Goal: Task Accomplishment & Management: Manage account settings

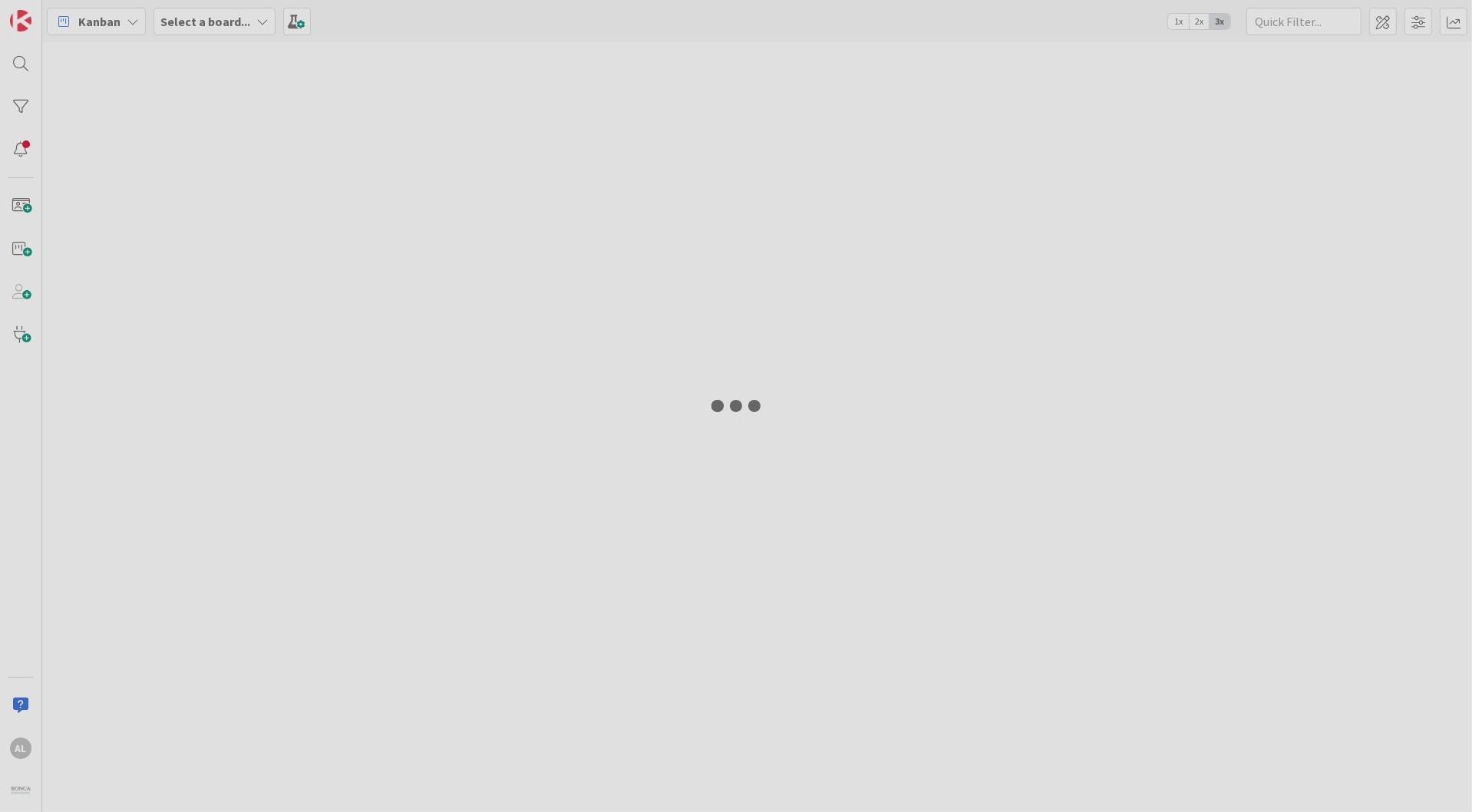
type input "[PERSON_NAME]"
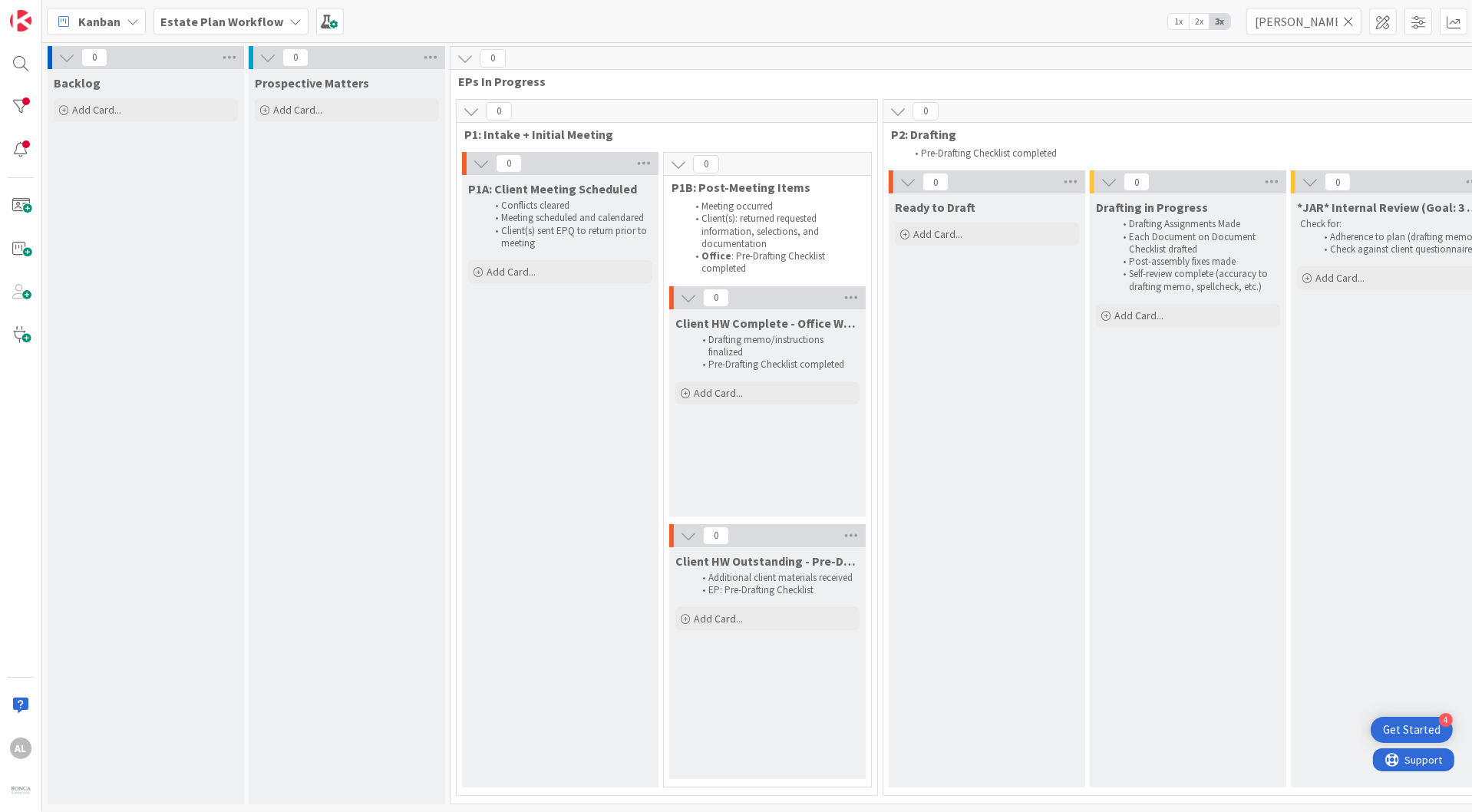
click at [1350, 22] on icon at bounding box center [1349, 22] width 11 height 14
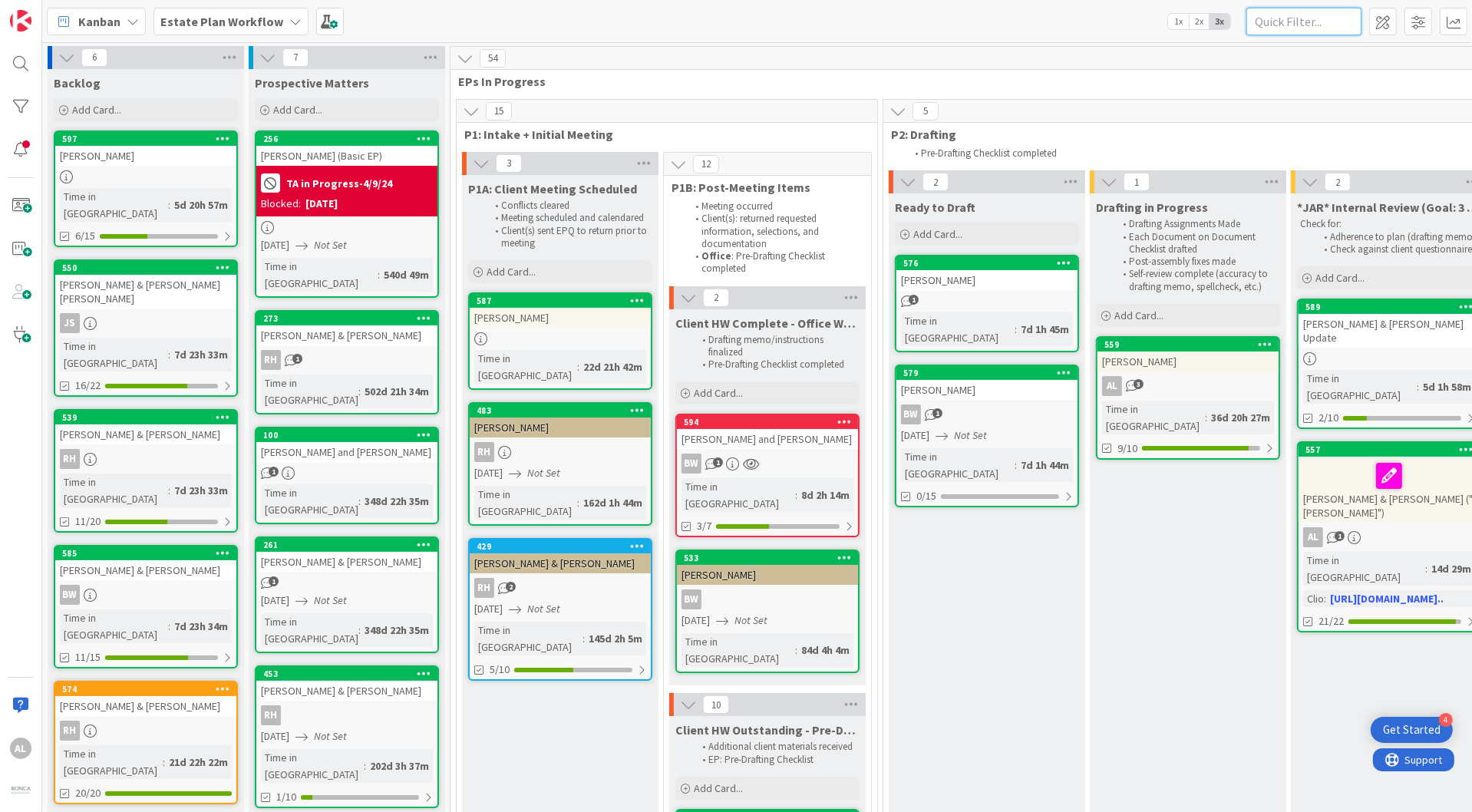
click at [1329, 18] on input "text" at bounding box center [1305, 22] width 115 height 27
type input "[PERSON_NAME]"
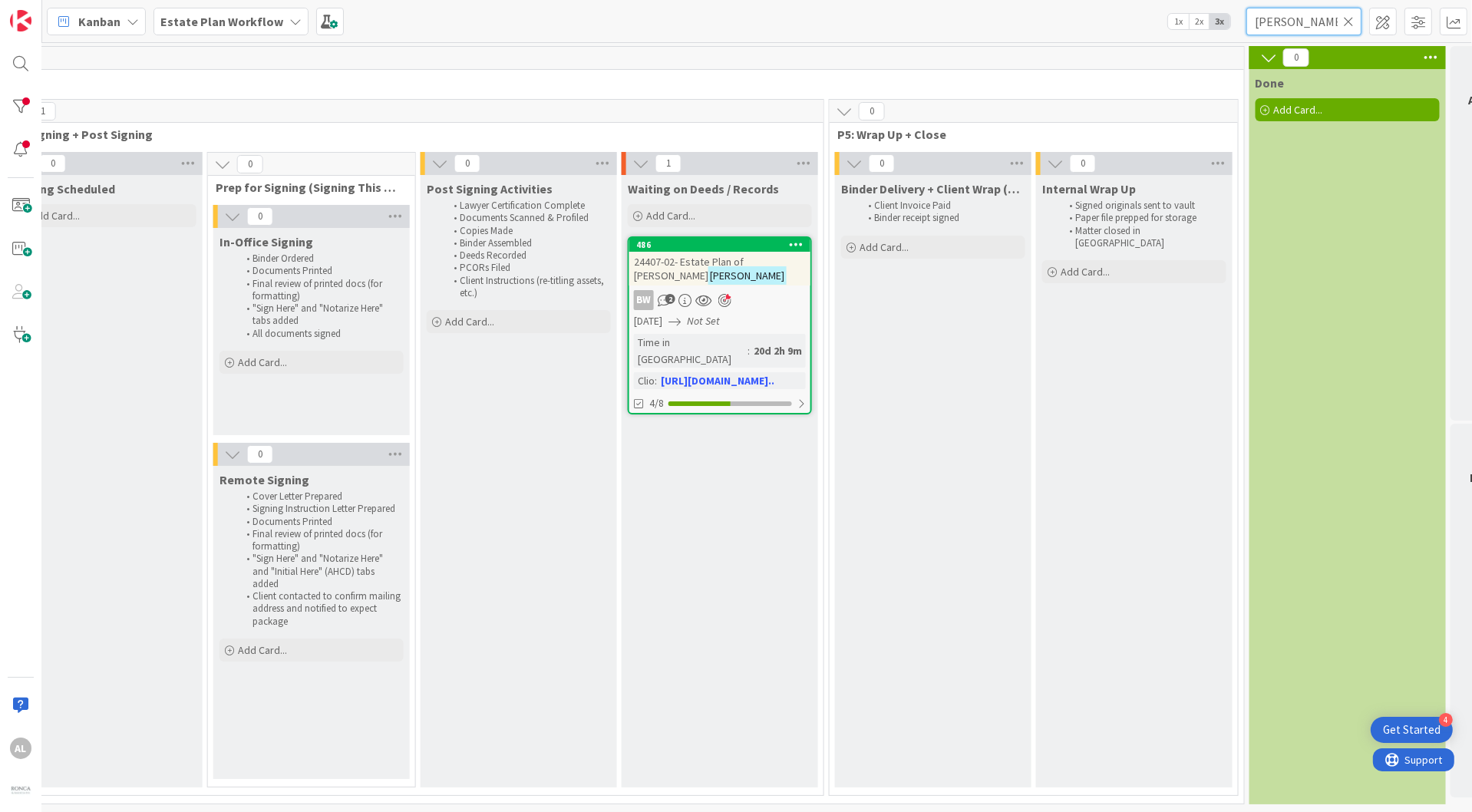
scroll to position [0, 2199]
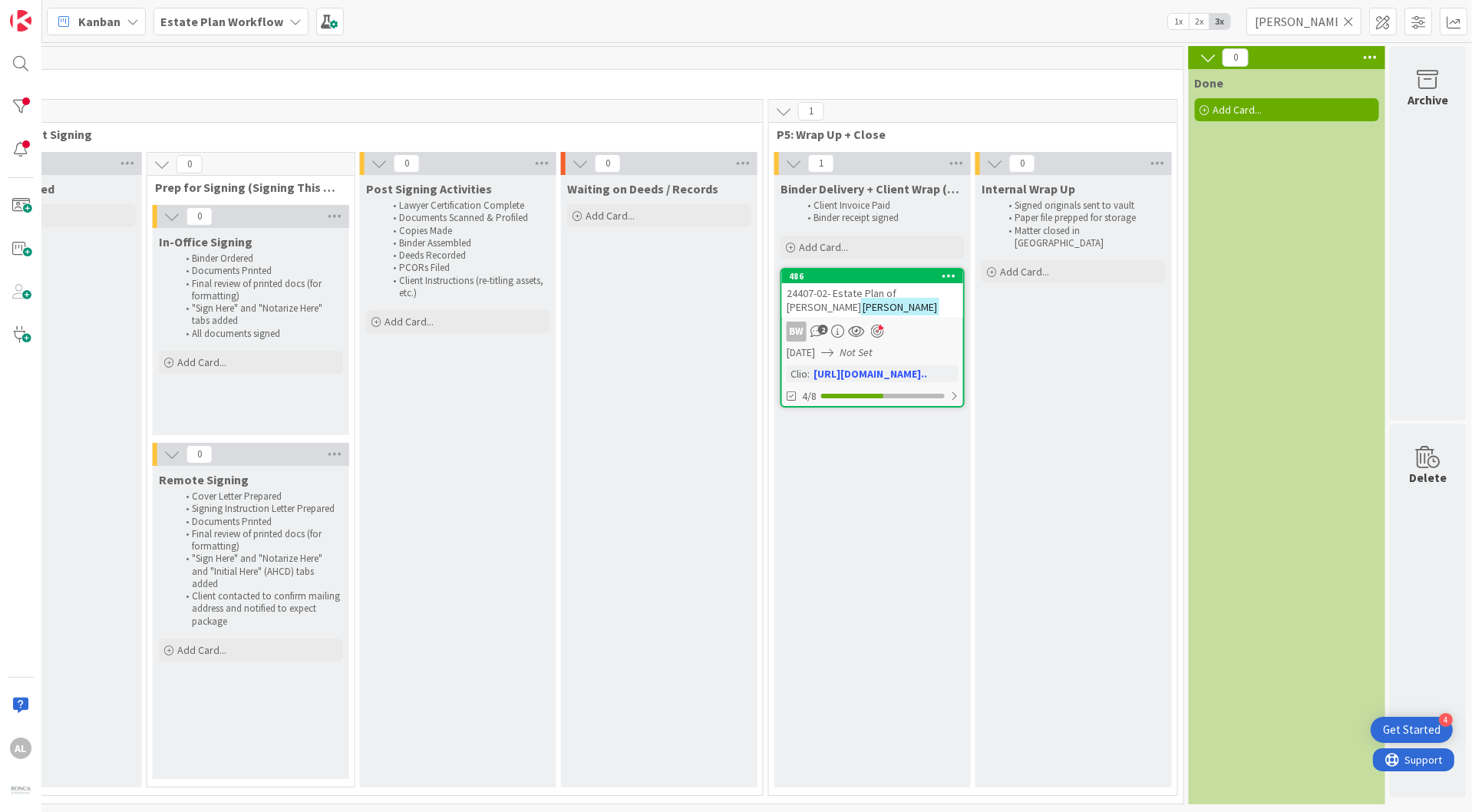
click at [914, 315] on div "24407-02- Estate Plan of [PERSON_NAME]" at bounding box center [872, 299] width 181 height 34
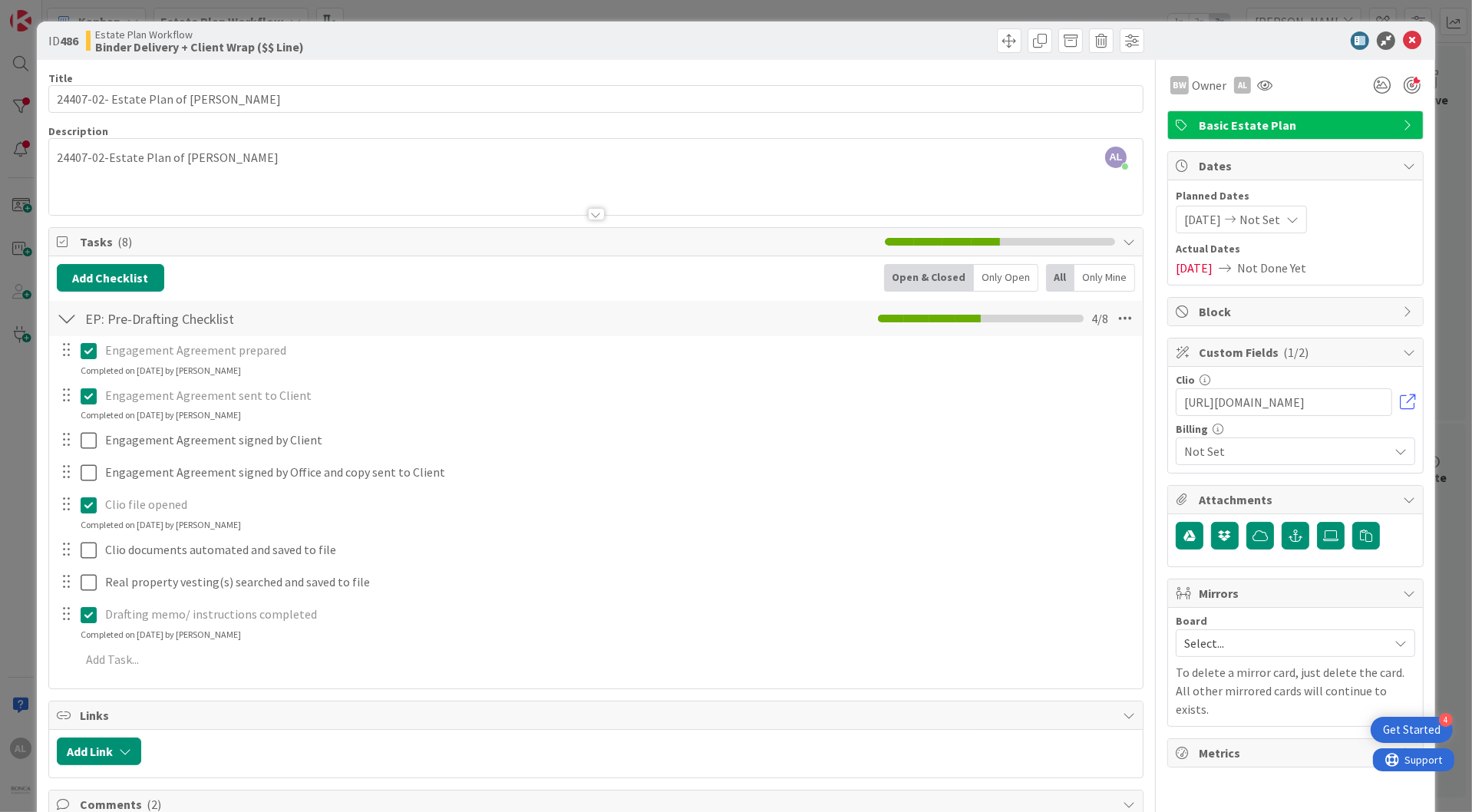
click at [66, 321] on div at bounding box center [67, 318] width 20 height 27
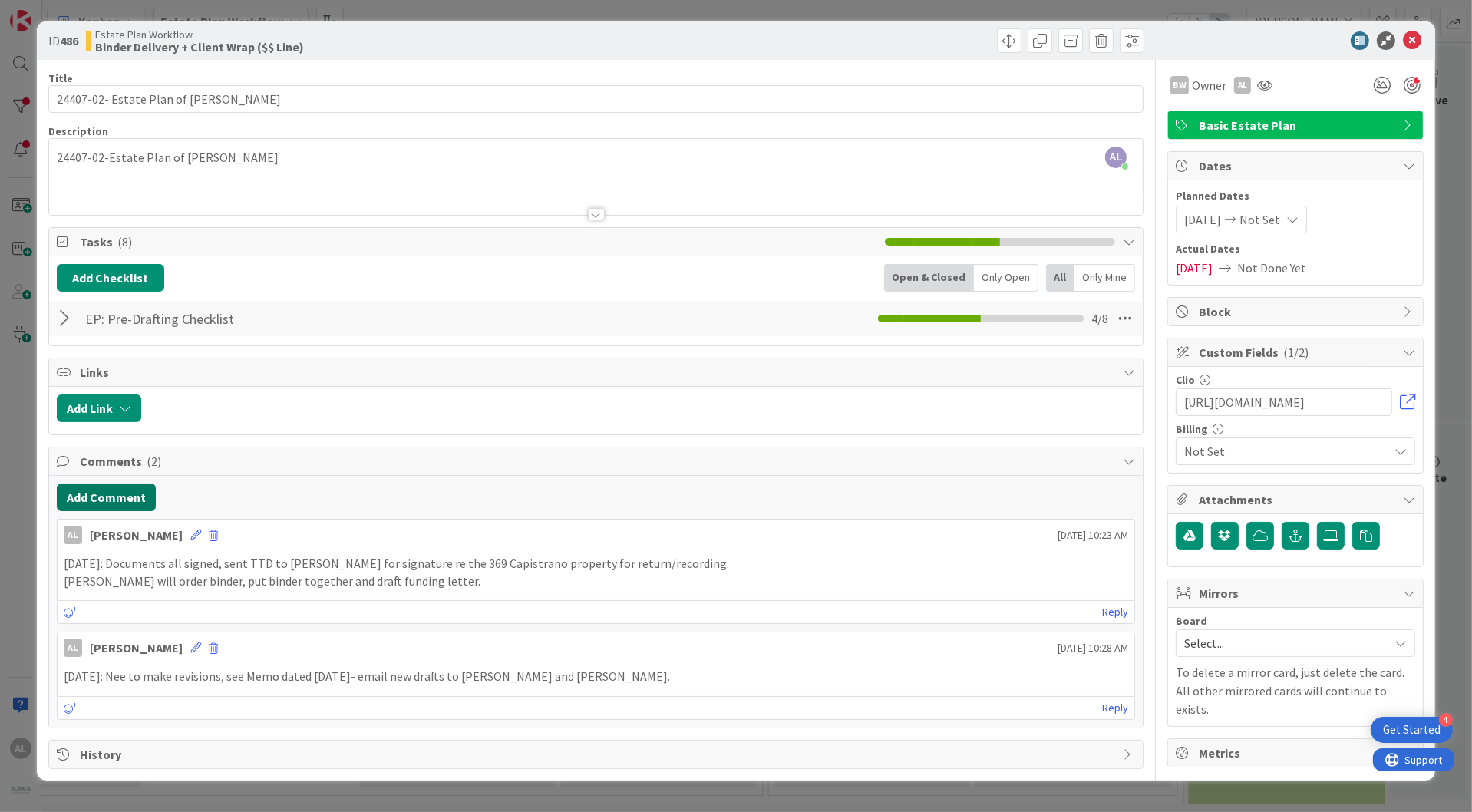
click at [140, 500] on button "Add Comment" at bounding box center [106, 497] width 99 height 27
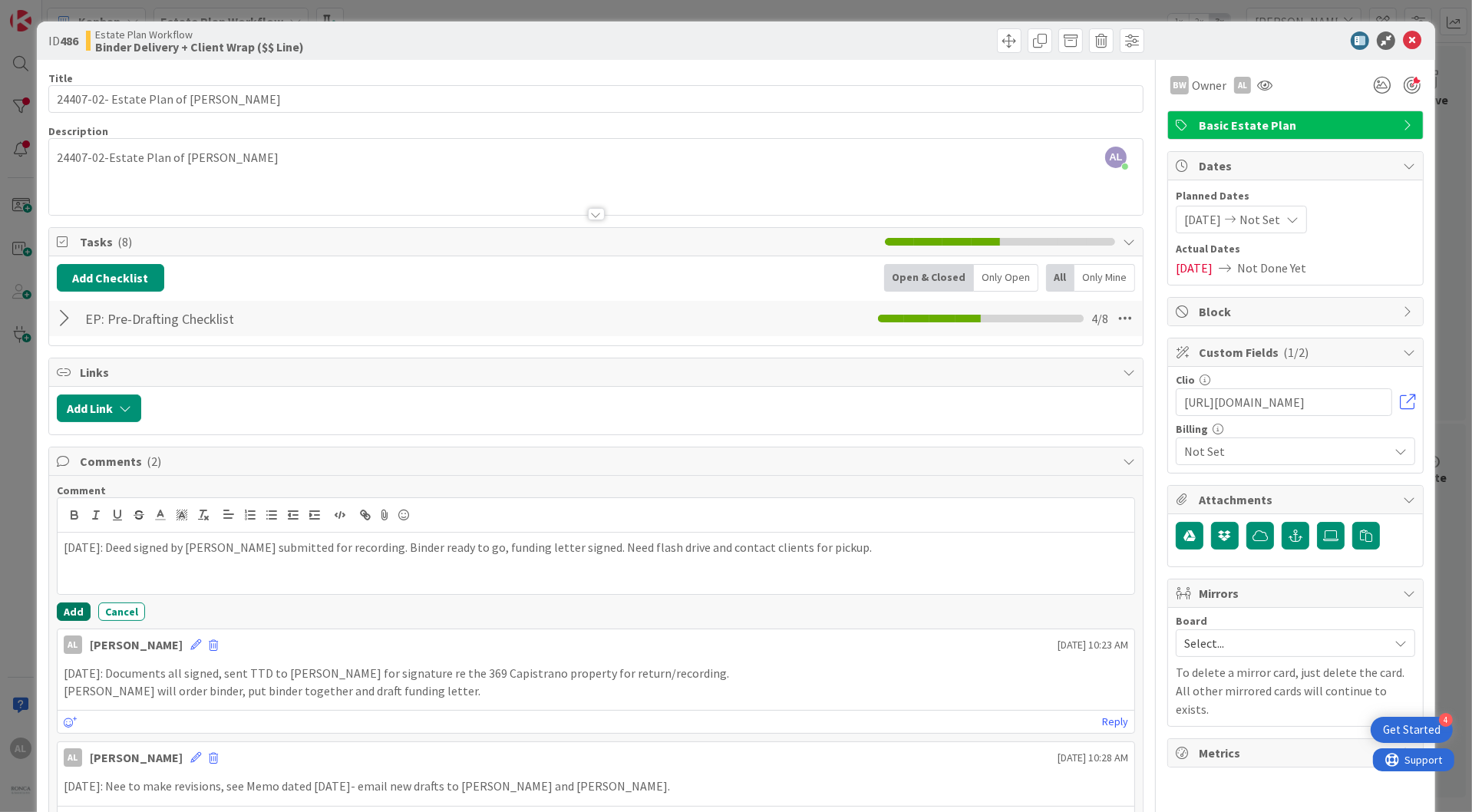
click at [76, 610] on button "Add" at bounding box center [73, 611] width 34 height 19
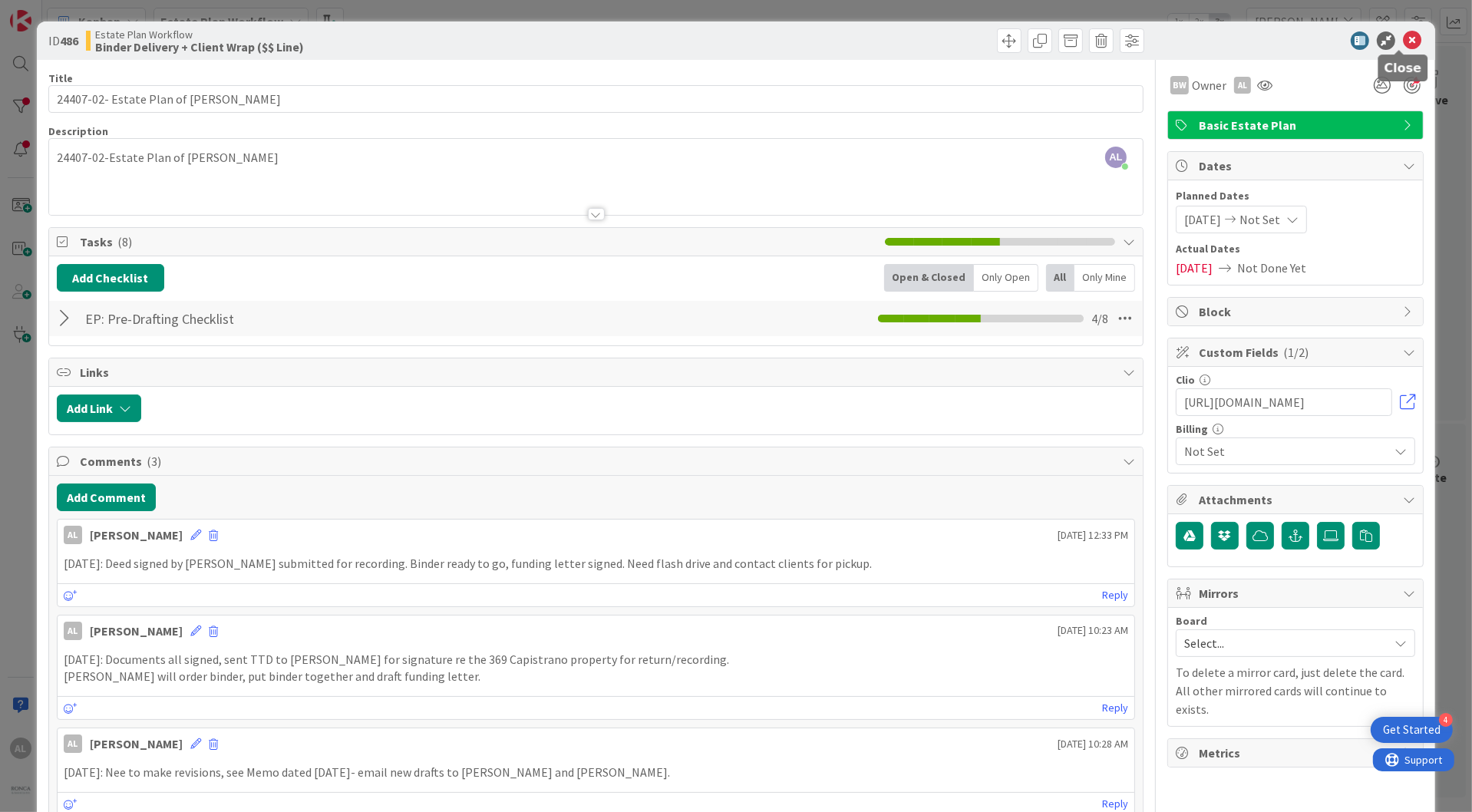
click at [1403, 34] on icon at bounding box center [1412, 40] width 19 height 19
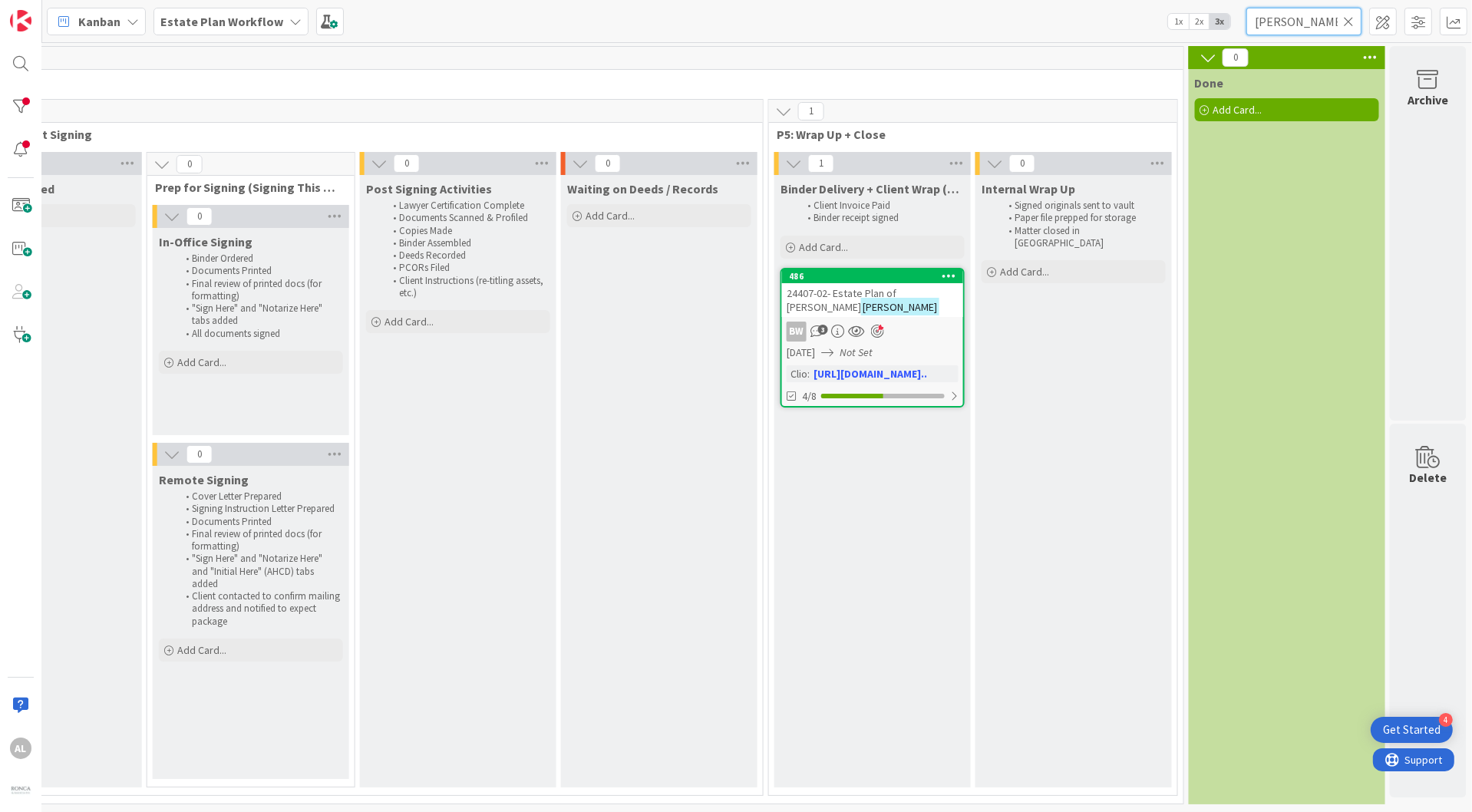
click at [1351, 27] on input "[PERSON_NAME]" at bounding box center [1305, 22] width 115 height 27
click at [1351, 21] on icon at bounding box center [1349, 22] width 11 height 14
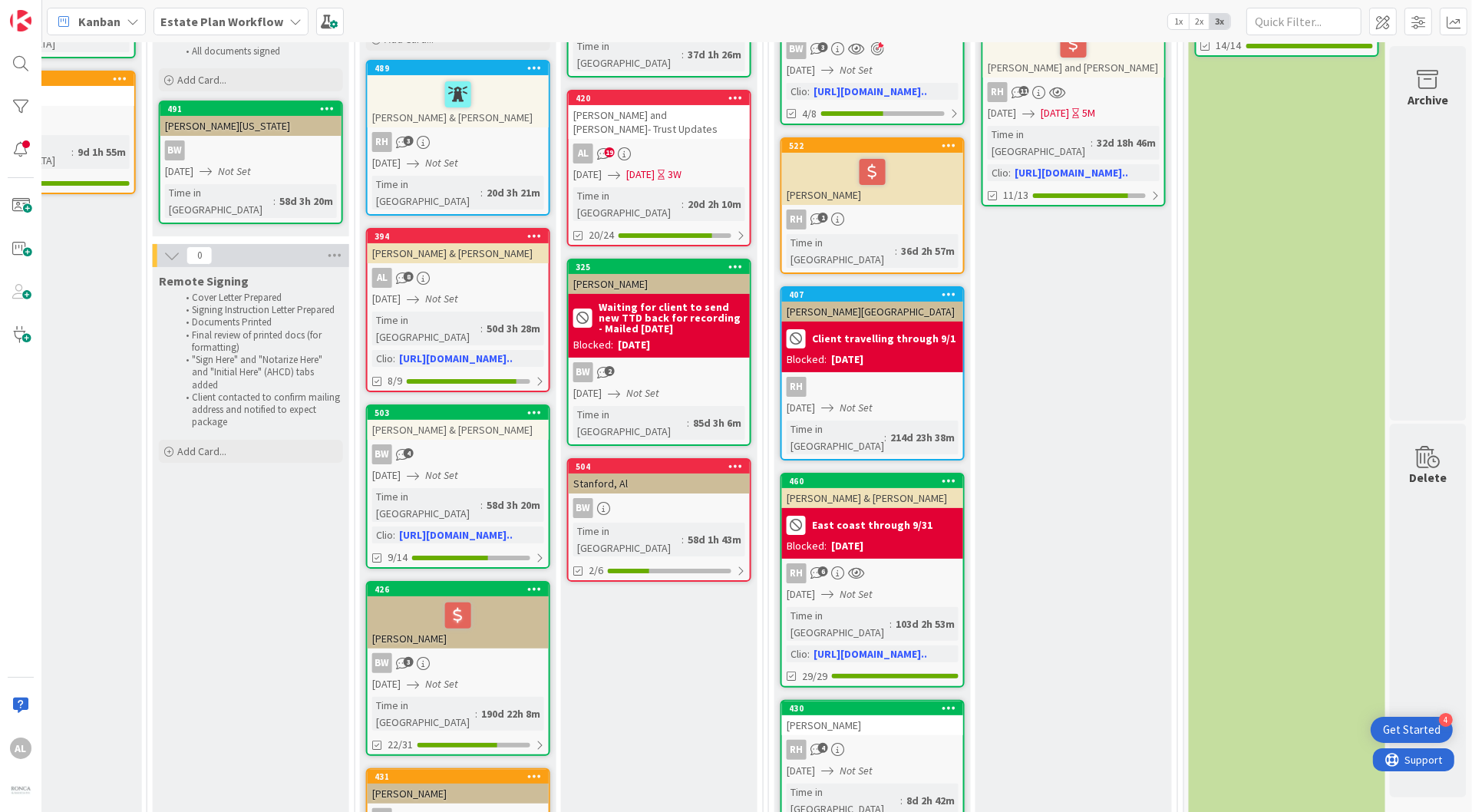
scroll to position [0, 2199]
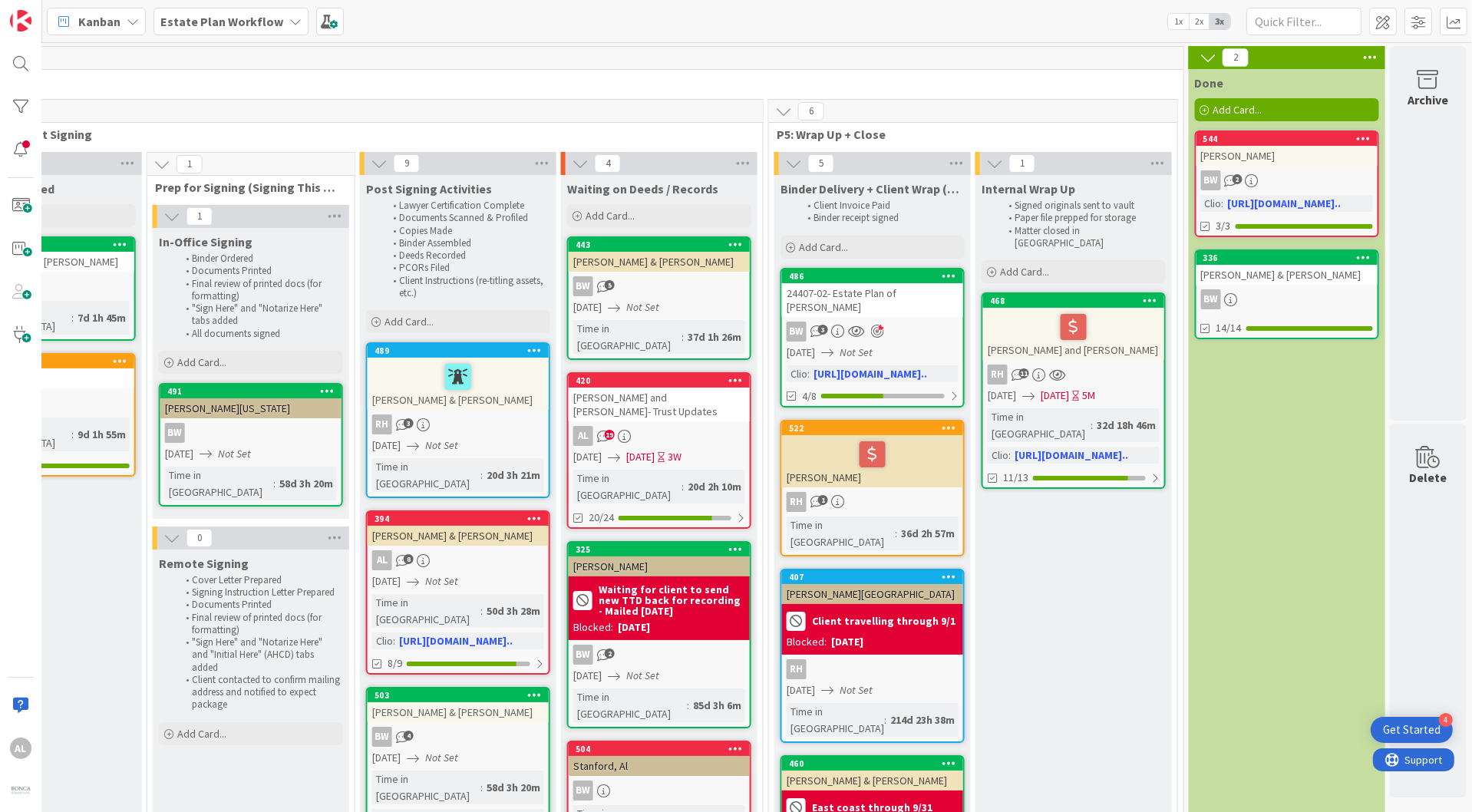
click at [1106, 340] on div "[PERSON_NAME] and [PERSON_NAME]" at bounding box center [1074, 334] width 181 height 52
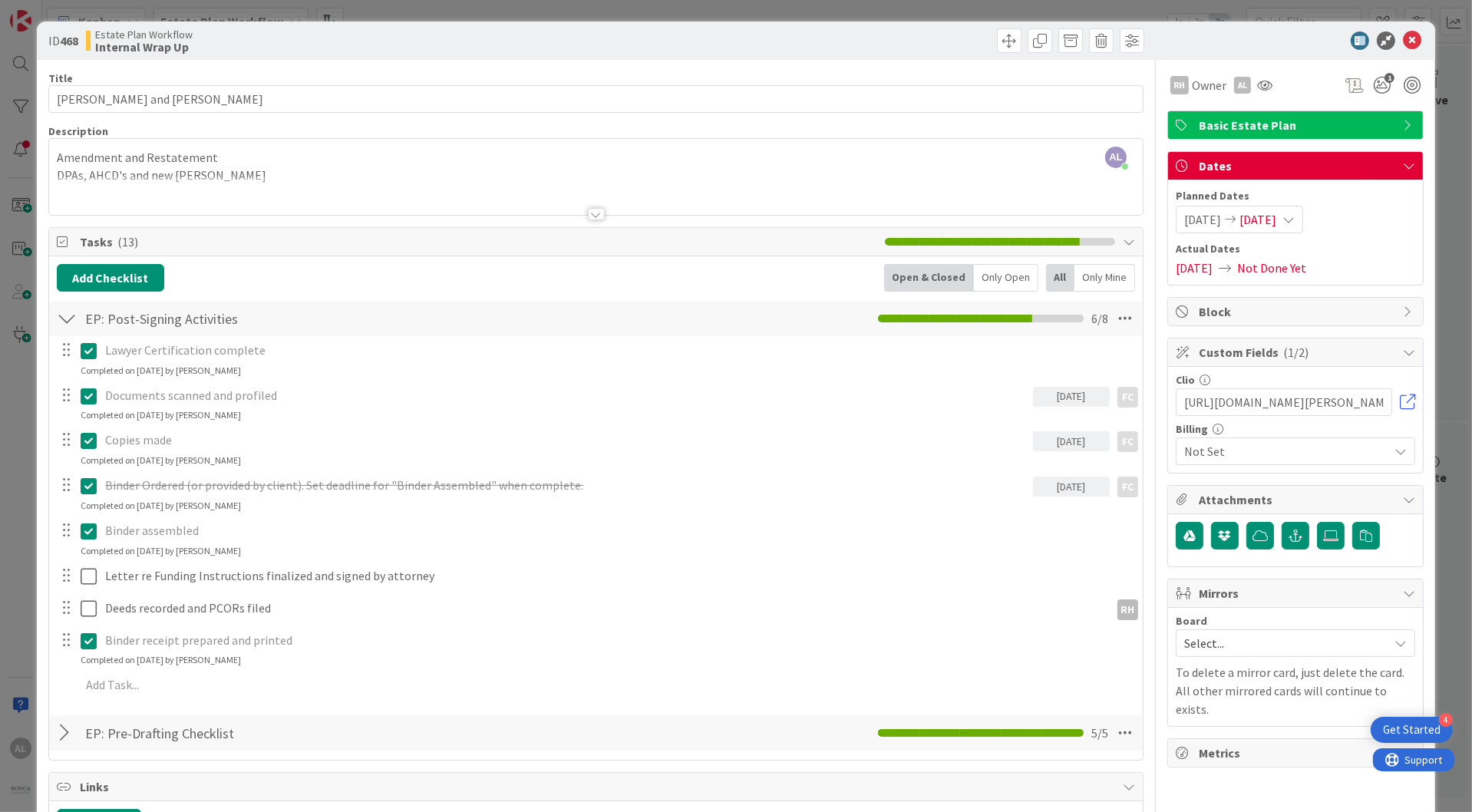
click at [68, 325] on div at bounding box center [67, 318] width 20 height 27
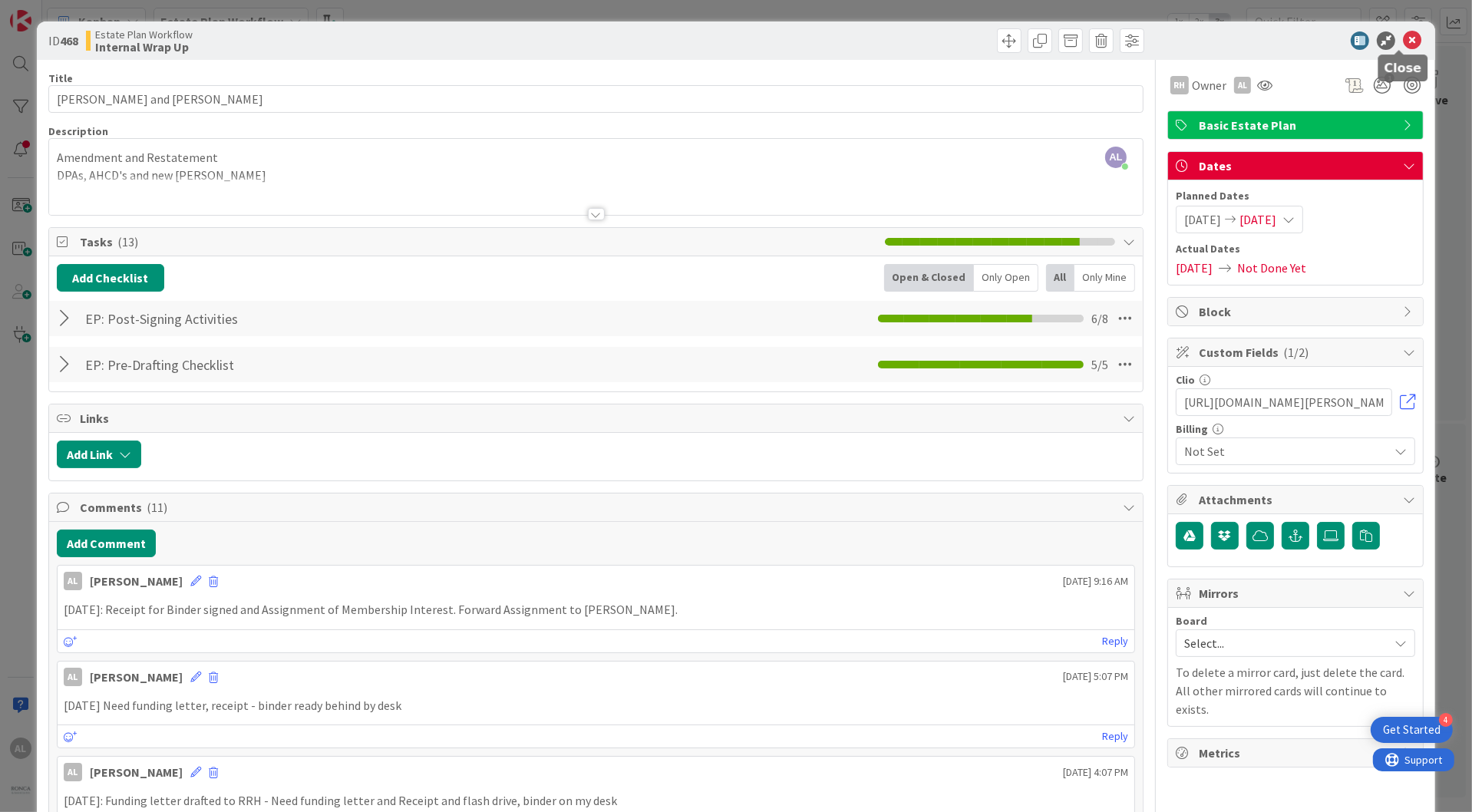
click at [1403, 37] on icon at bounding box center [1412, 40] width 19 height 19
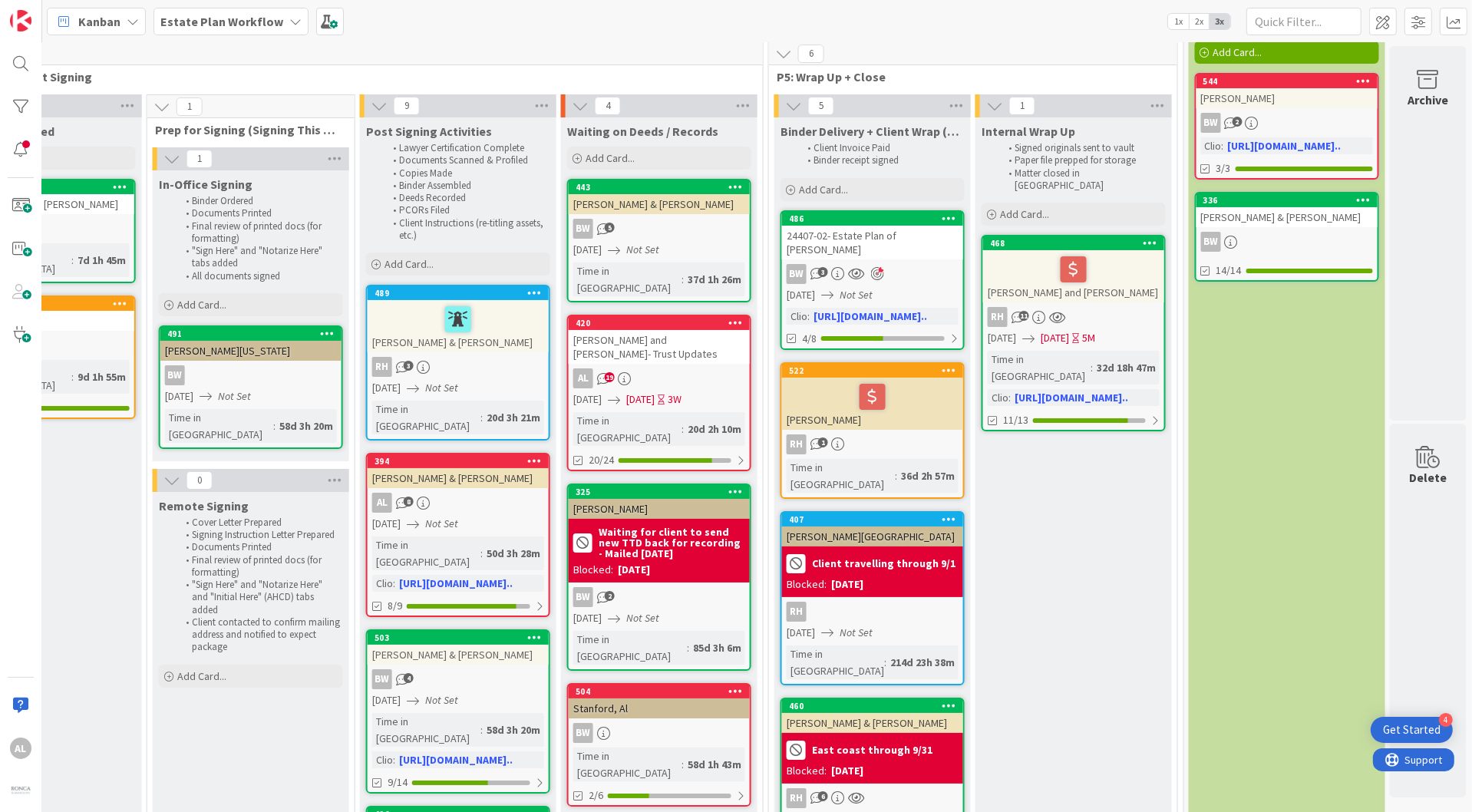
scroll to position [47, 2199]
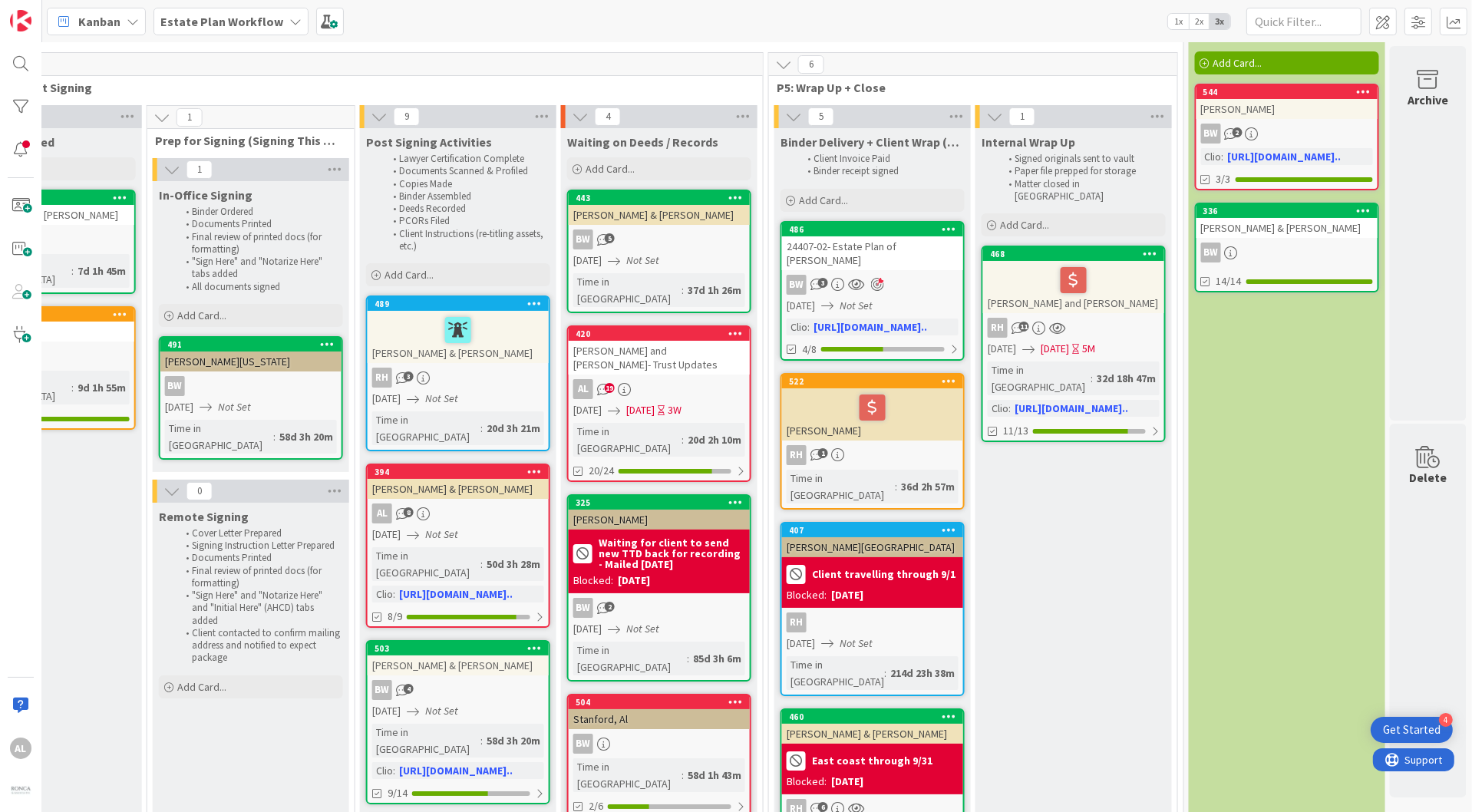
click at [677, 379] on div "AL 19" at bounding box center [659, 388] width 181 height 20
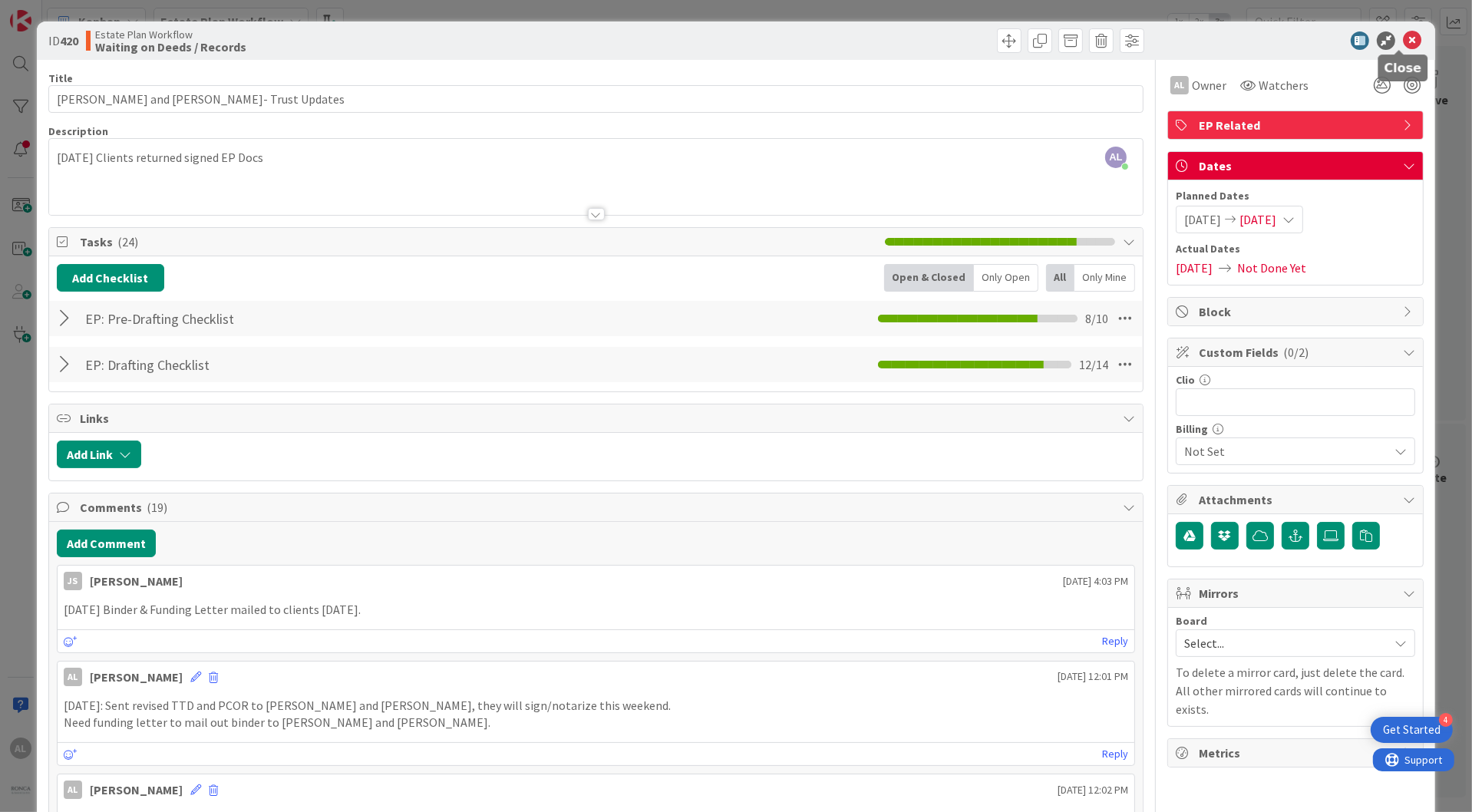
click at [1403, 41] on icon at bounding box center [1412, 40] width 19 height 19
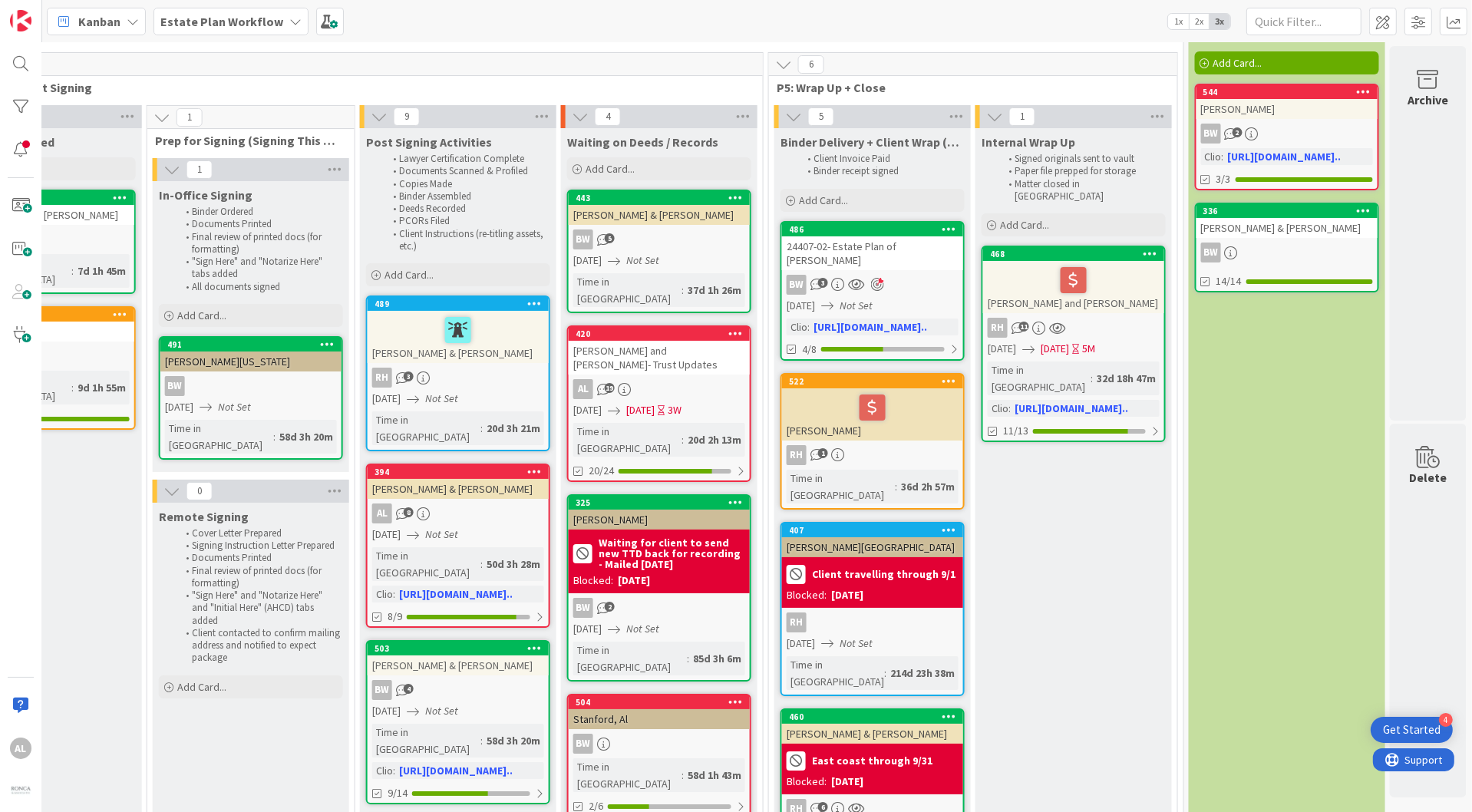
click at [488, 526] on div "[DATE] Not Set" at bounding box center [460, 534] width 176 height 16
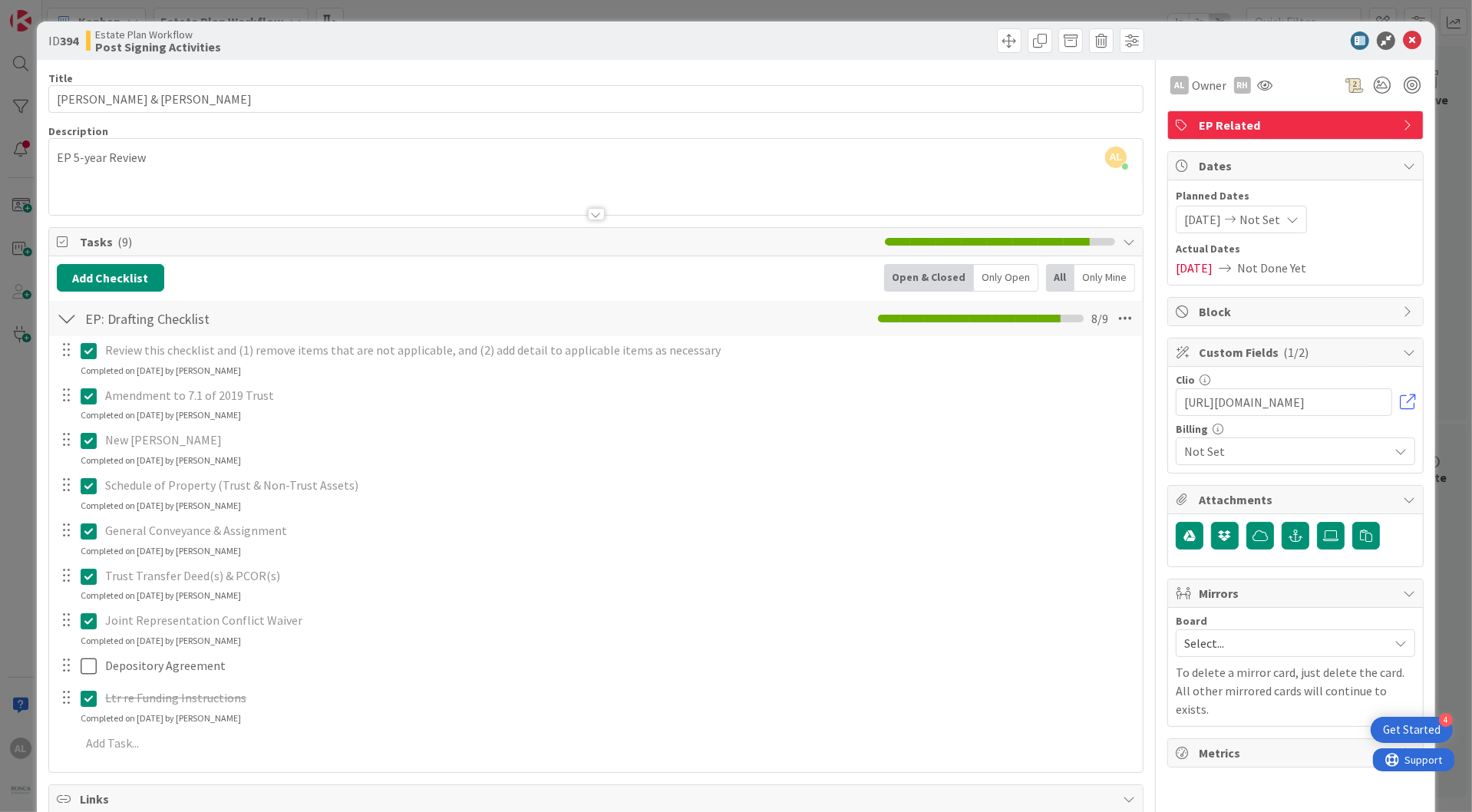
click at [64, 319] on div at bounding box center [67, 318] width 20 height 27
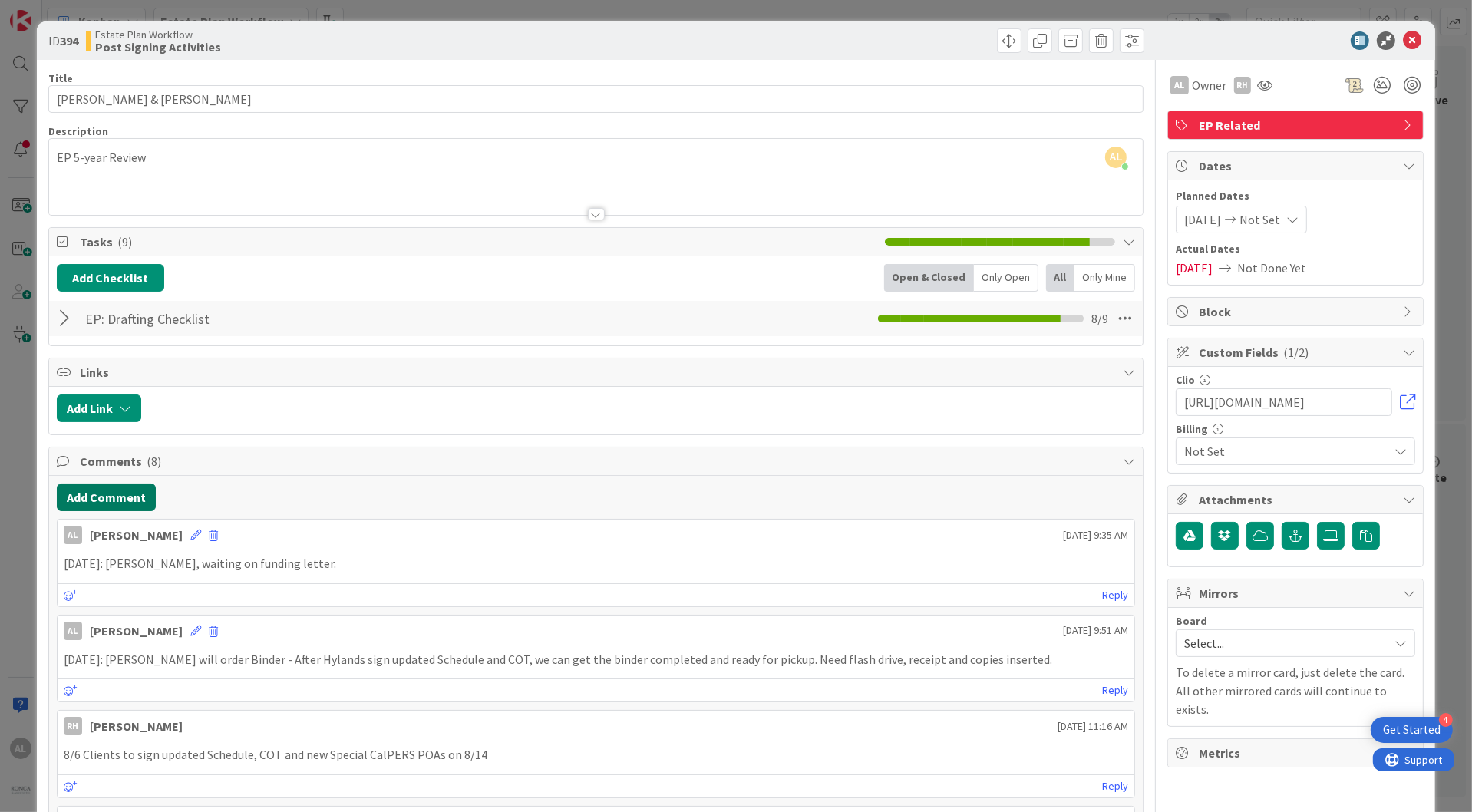
click at [129, 500] on button "Add Comment" at bounding box center [106, 497] width 99 height 27
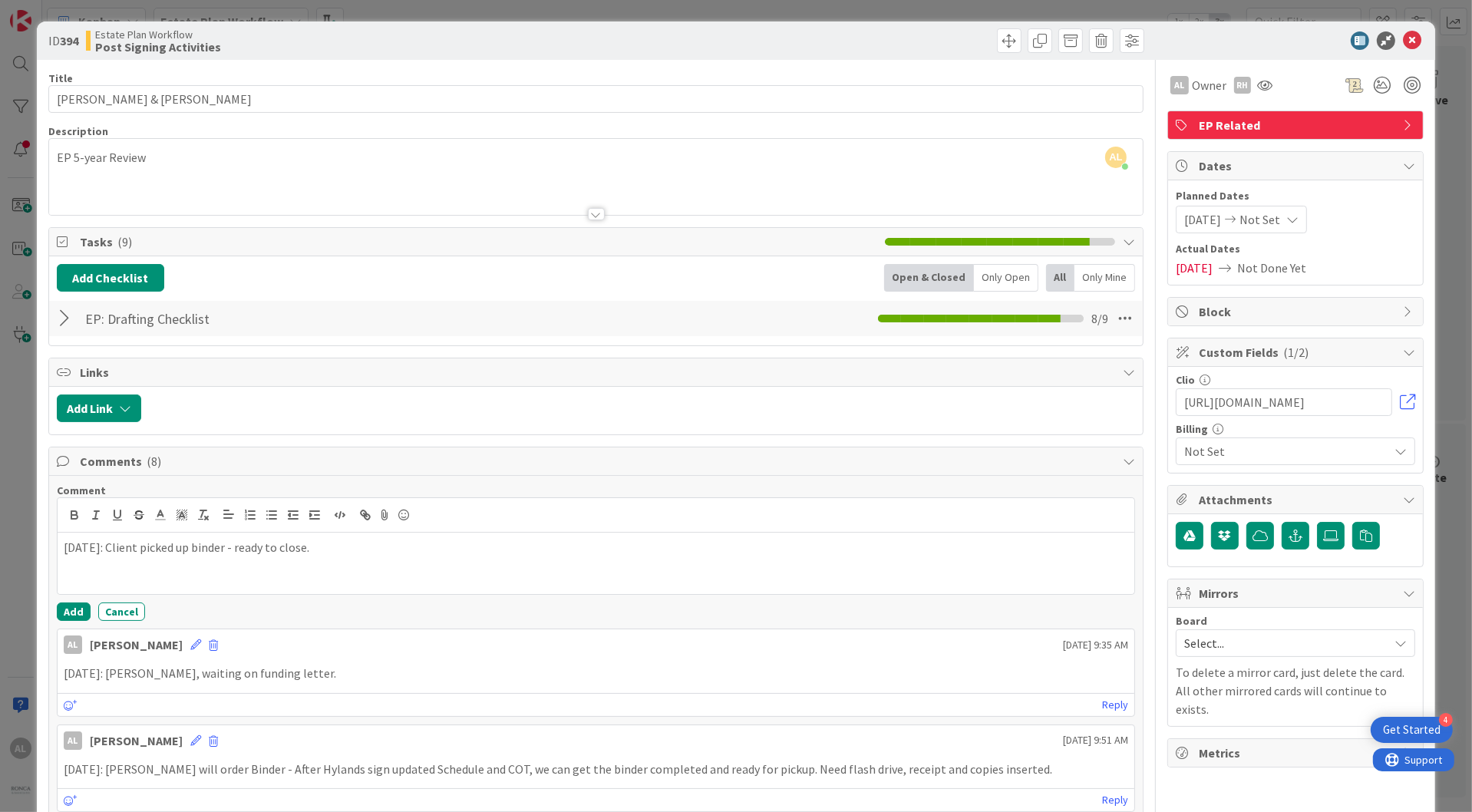
click at [233, 547] on p "[DATE]: Client picked up binder - ready to close." at bounding box center [596, 548] width 1065 height 18
click at [77, 610] on button "Add" at bounding box center [73, 611] width 34 height 19
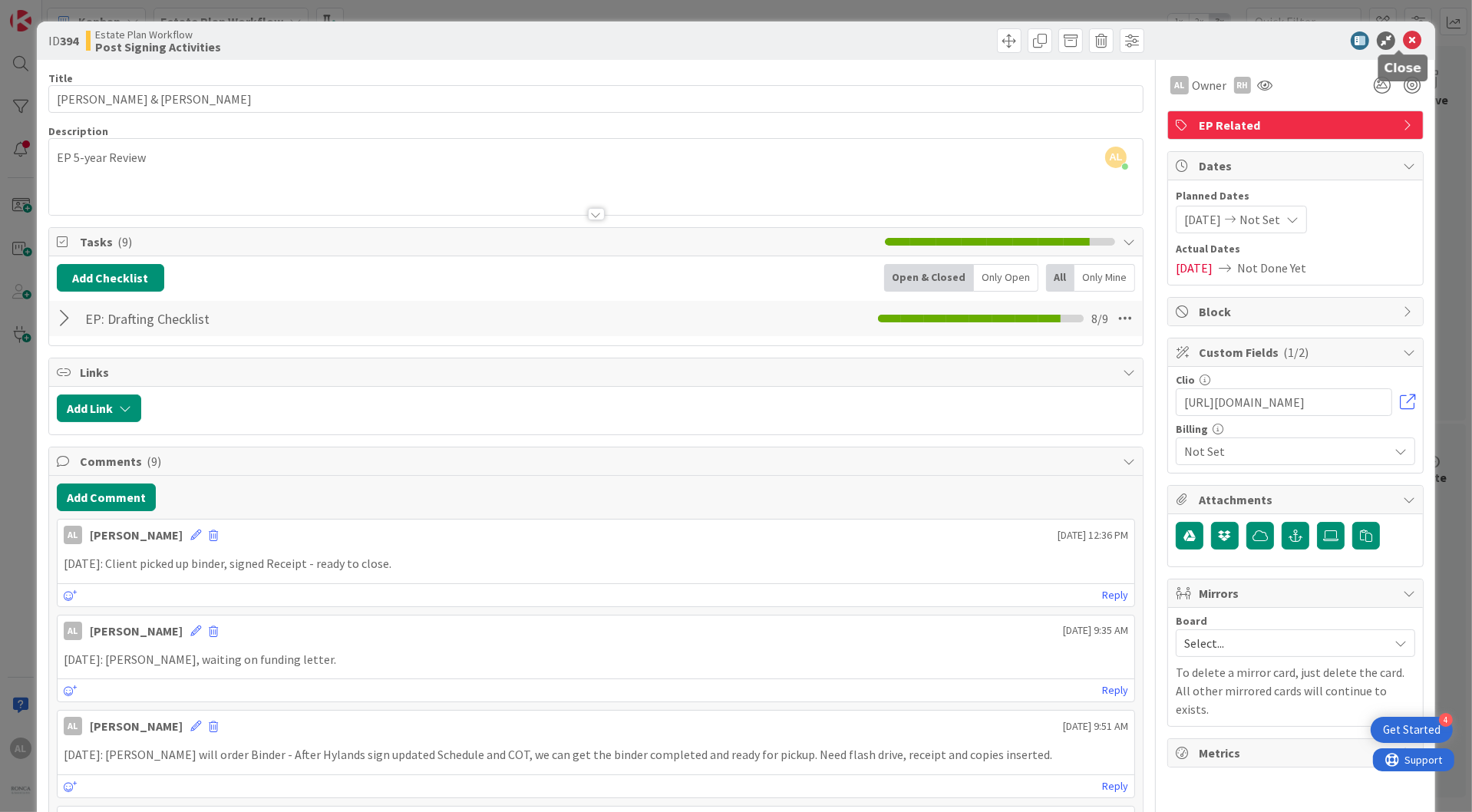
click at [1403, 39] on icon at bounding box center [1412, 40] width 19 height 19
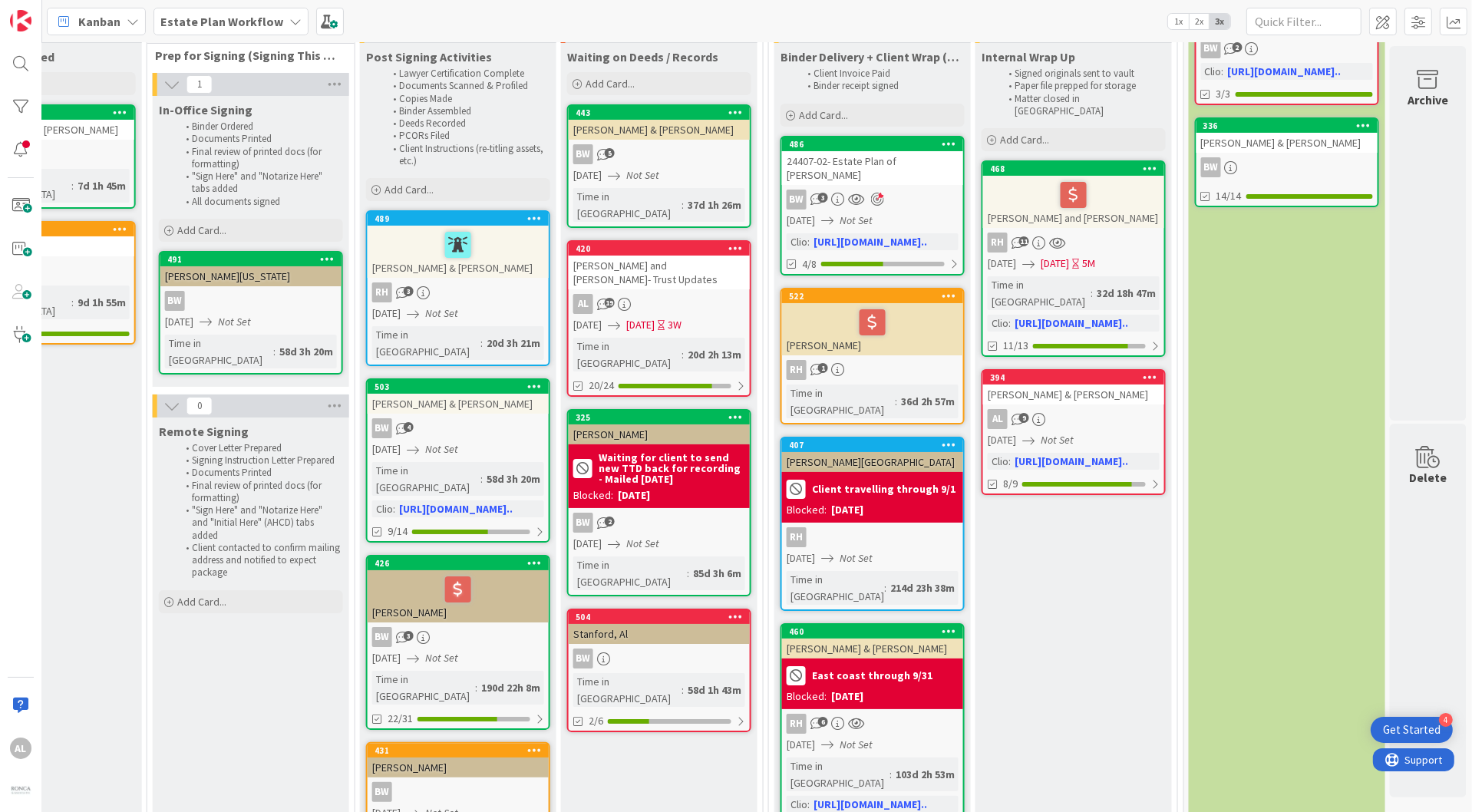
scroll to position [141, 2199]
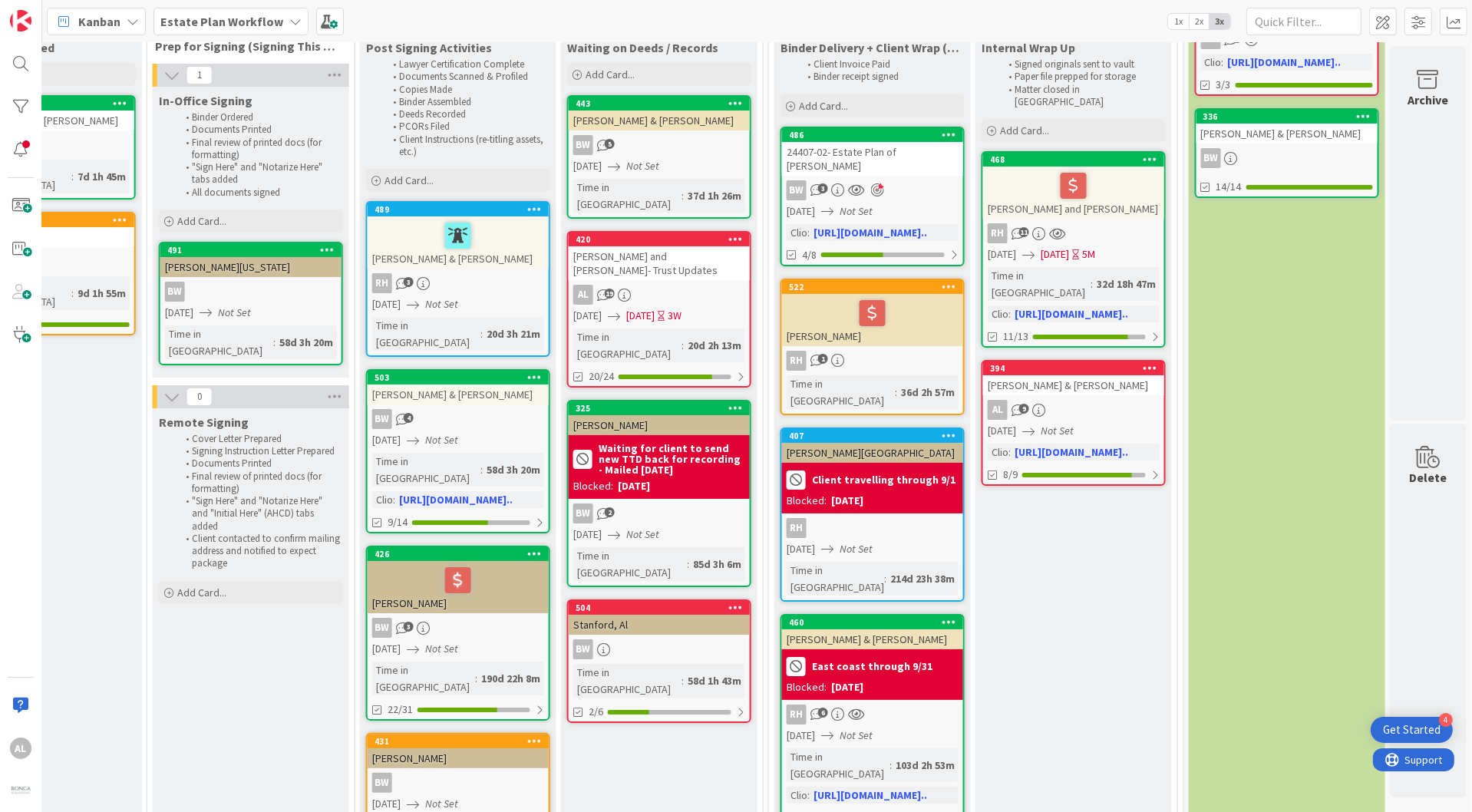
click at [471, 409] on div "BW 4" at bounding box center [458, 419] width 181 height 20
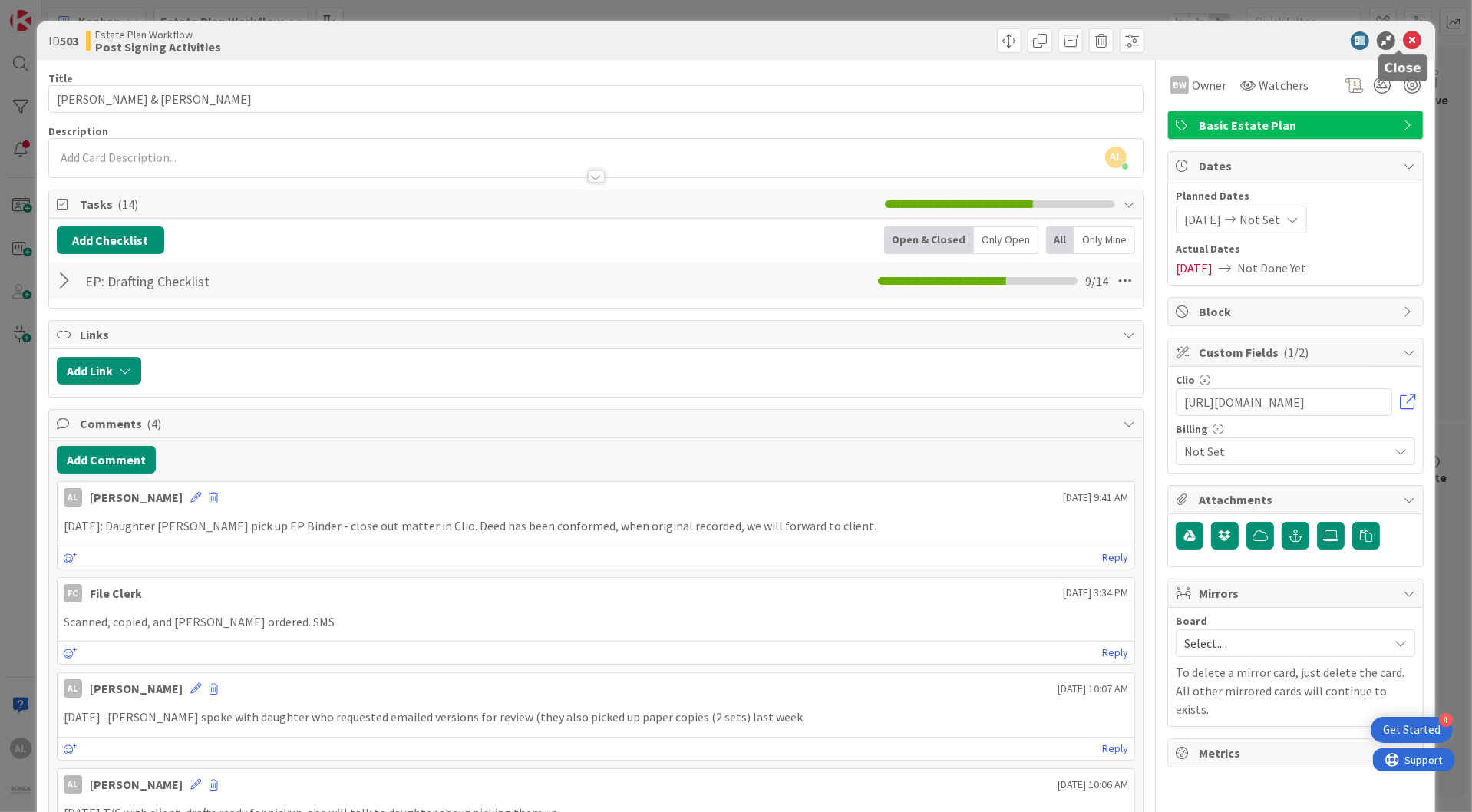
click at [1403, 38] on icon at bounding box center [1412, 40] width 19 height 19
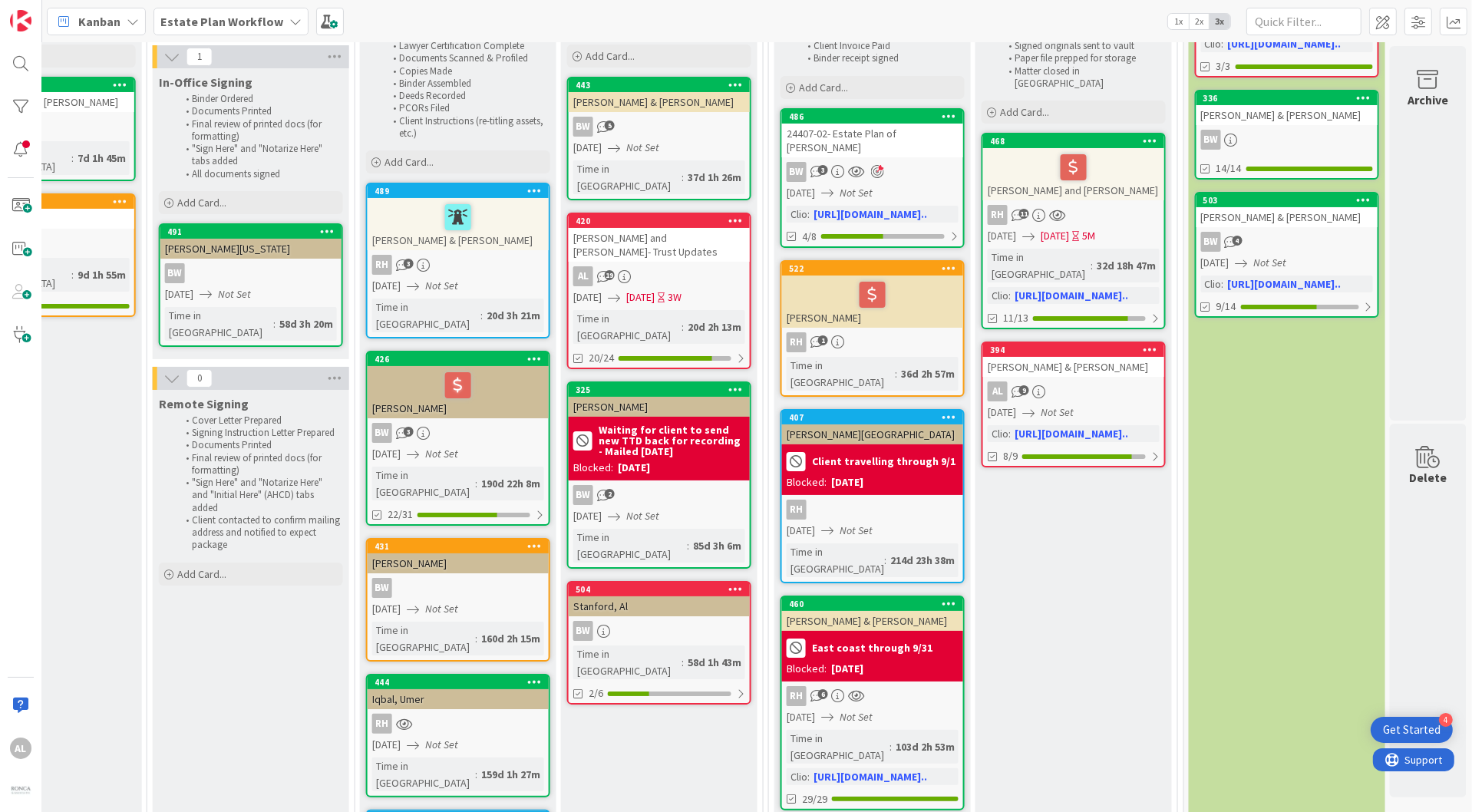
scroll to position [158, 2199]
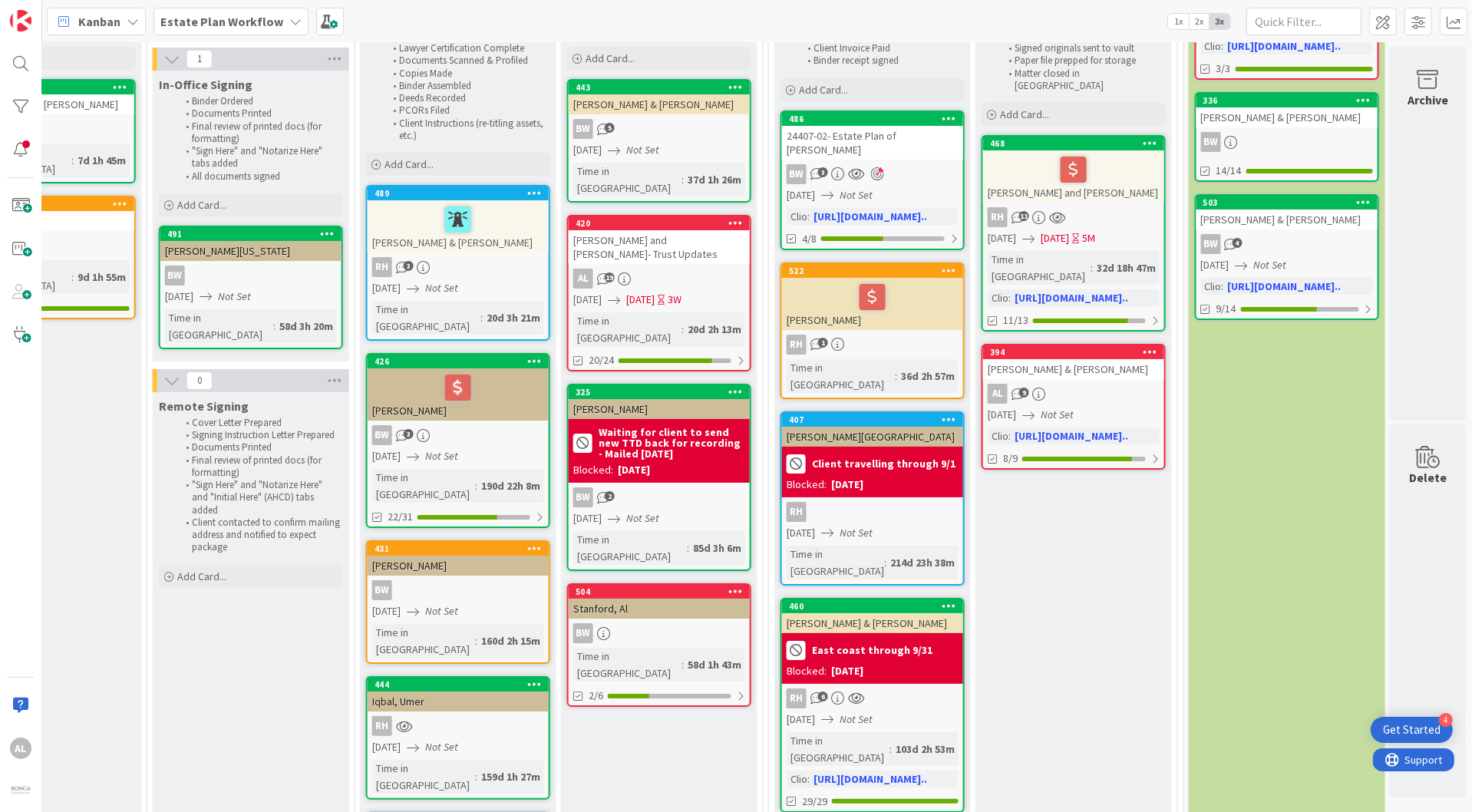
click at [916, 308] on div at bounding box center [873, 296] width 172 height 32
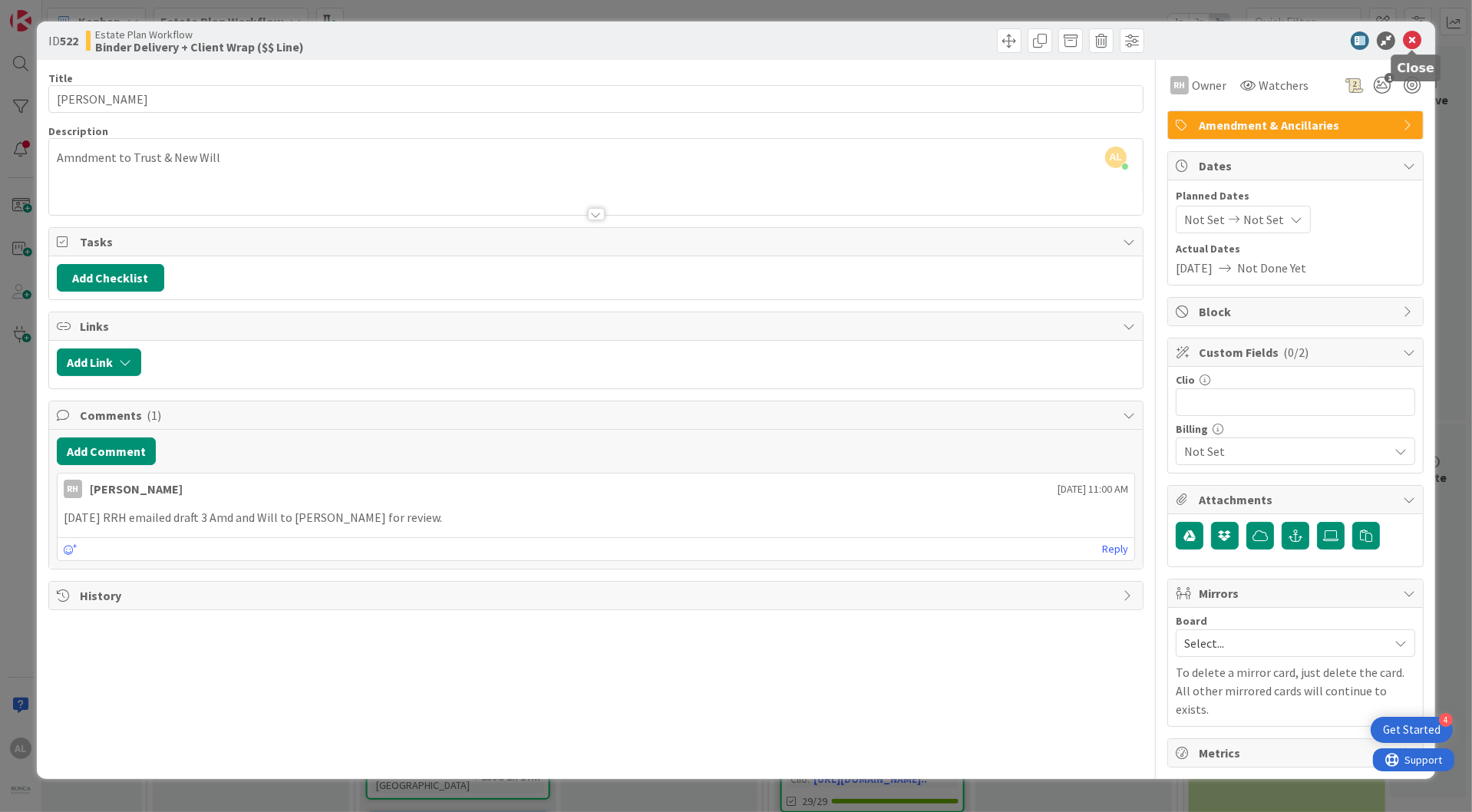
click at [1412, 39] on icon at bounding box center [1412, 40] width 19 height 19
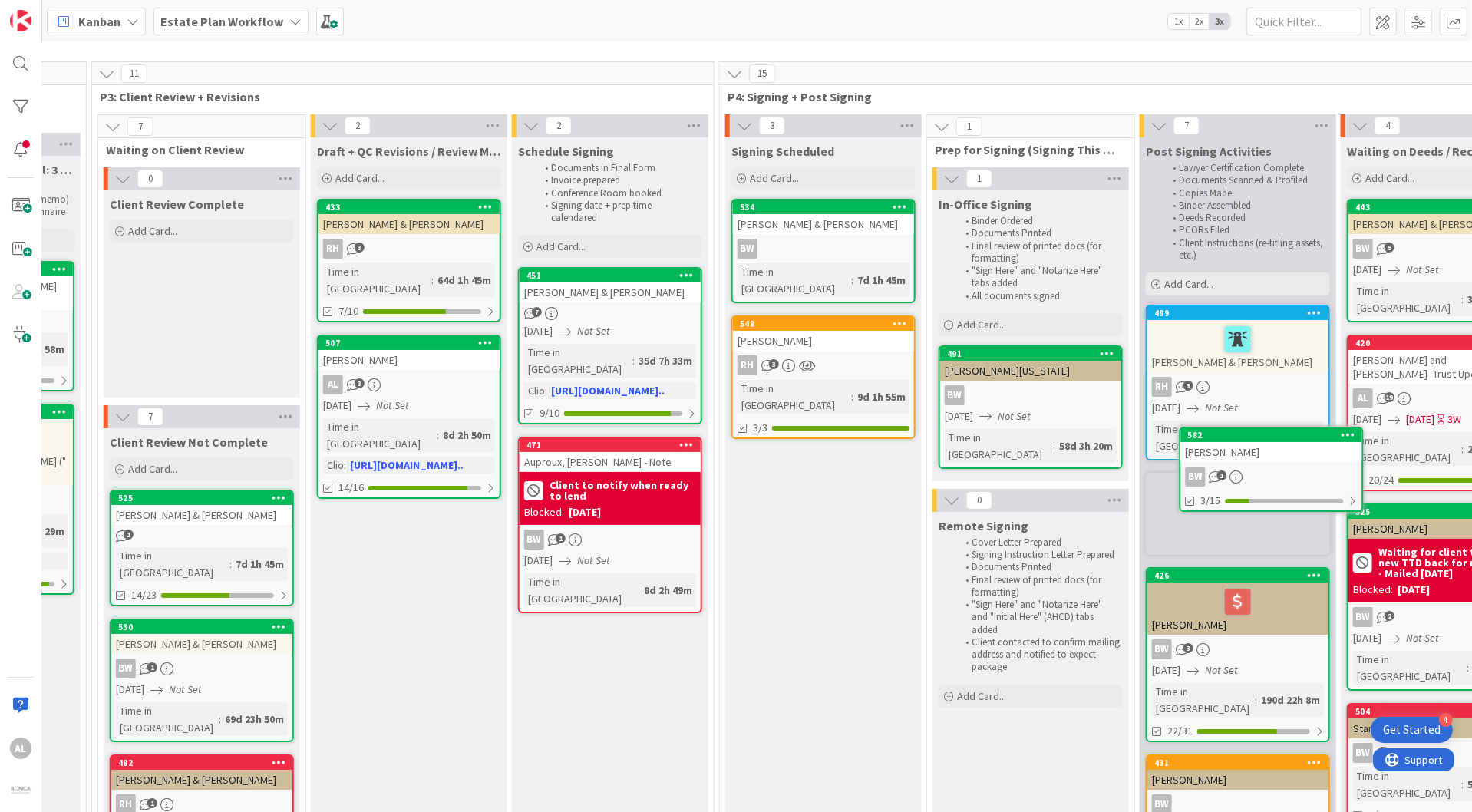
scroll to position [37, 1432]
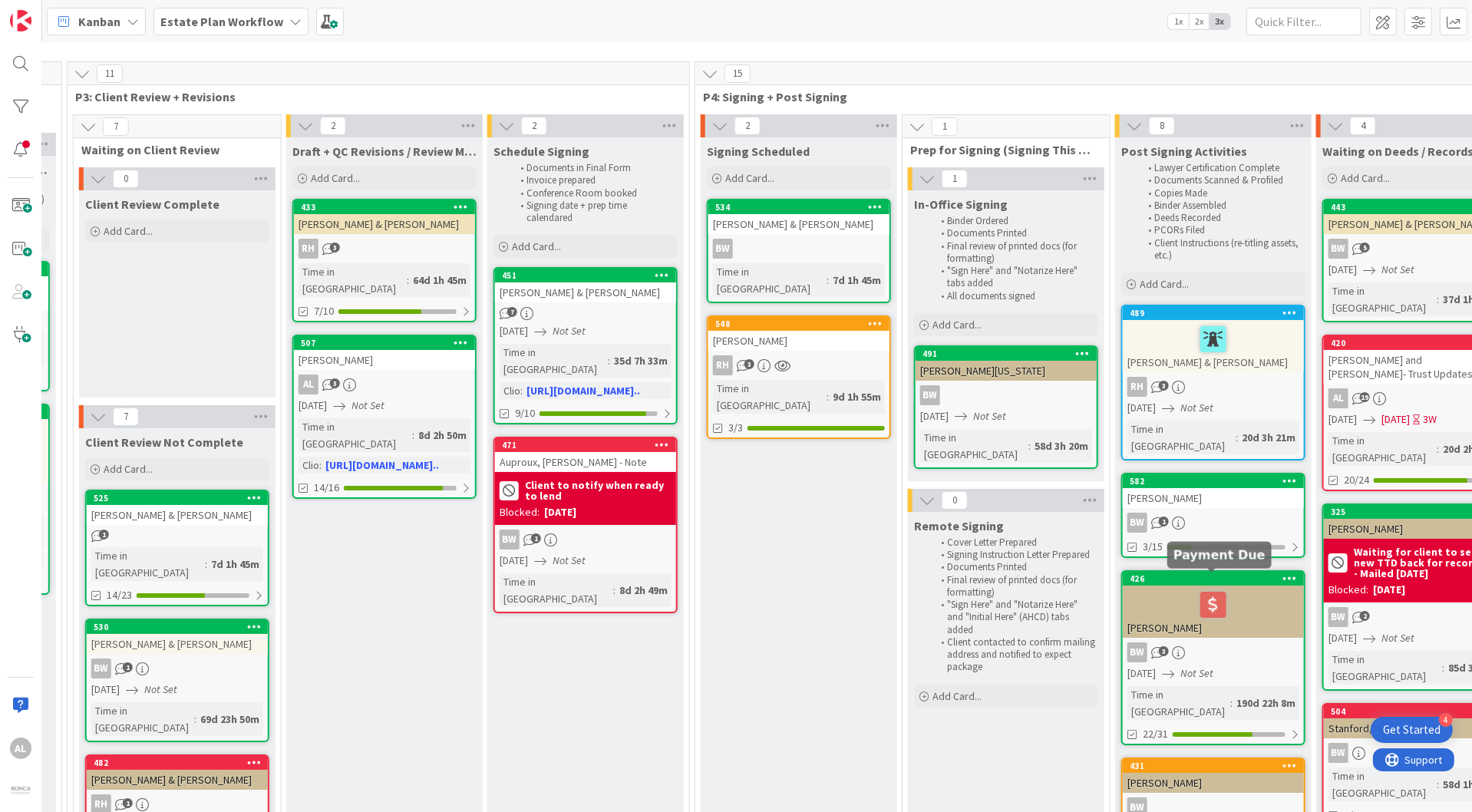
click at [1249, 493] on div "582 [PERSON_NAME] BW 1 3/15" at bounding box center [1214, 515] width 184 height 85
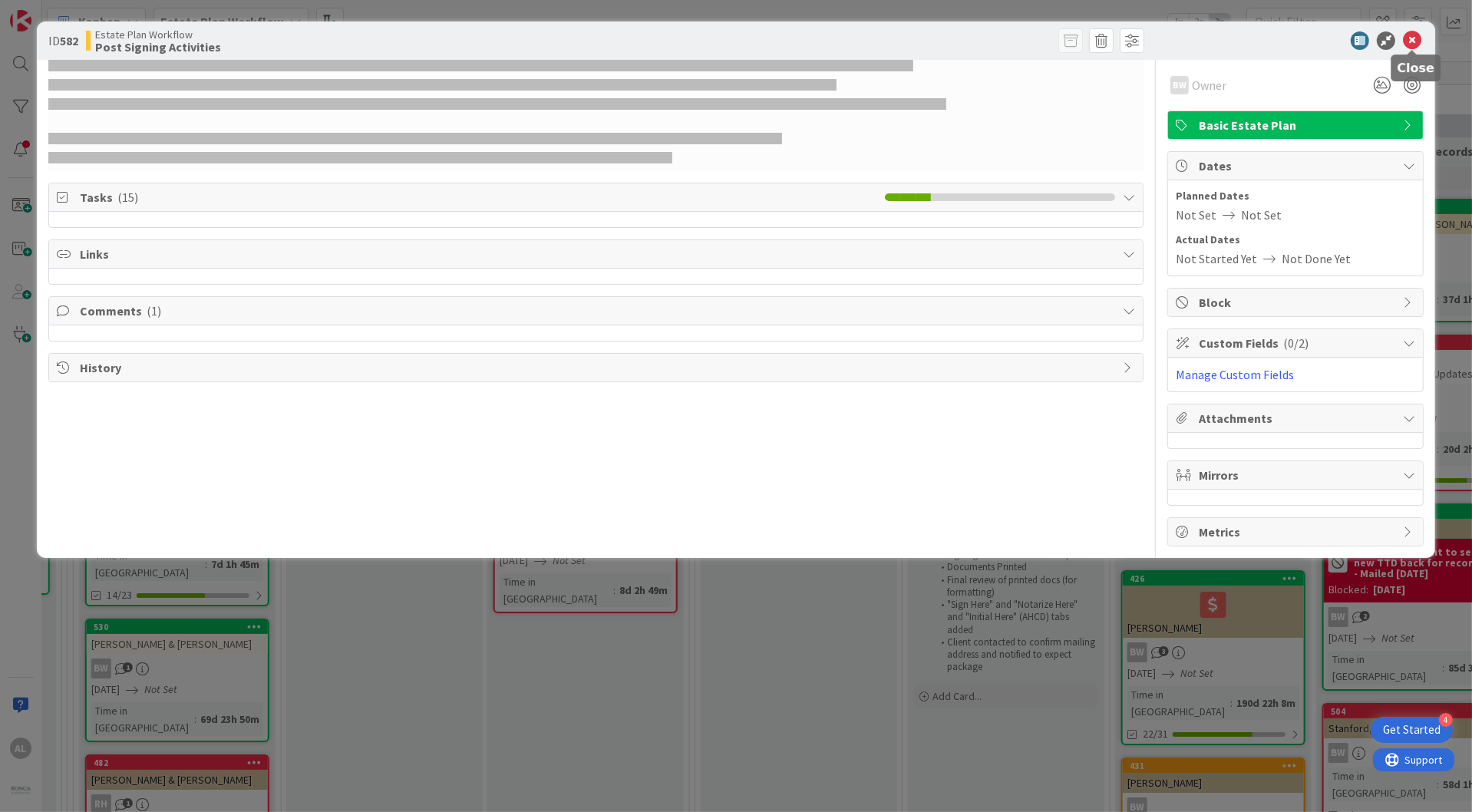
click at [1413, 34] on icon at bounding box center [1412, 40] width 19 height 19
click at [1412, 39] on icon at bounding box center [1412, 40] width 19 height 19
click at [699, 634] on div "ID 582 Estate Plan Workflow Post Signing Activities BW Owner Basic Estate Plan …" at bounding box center [736, 406] width 1472 height 812
click at [1423, 37] on div at bounding box center [1288, 40] width 272 height 19
click at [1405, 39] on icon at bounding box center [1412, 40] width 19 height 19
